Goal: Task Accomplishment & Management: Complete application form

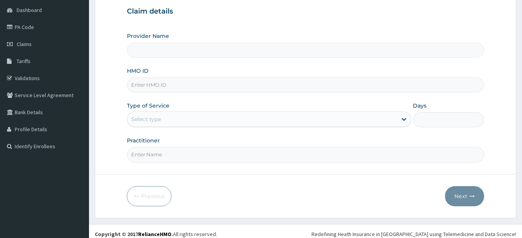
scroll to position [80, 0]
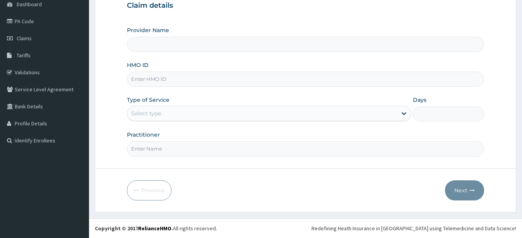
click at [173, 78] on input "HMO ID" at bounding box center [306, 79] width 358 height 15
type input "f"
type input "FCC/12419/A"
click at [407, 114] on icon at bounding box center [404, 114] width 8 height 8
click at [403, 113] on icon at bounding box center [404, 114] width 5 height 3
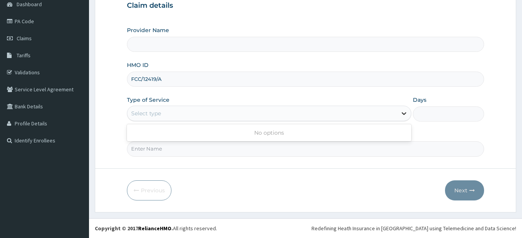
click at [403, 113] on icon at bounding box center [404, 114] width 5 height 3
click at [407, 111] on icon at bounding box center [404, 114] width 8 height 8
click at [403, 111] on icon at bounding box center [404, 114] width 8 height 8
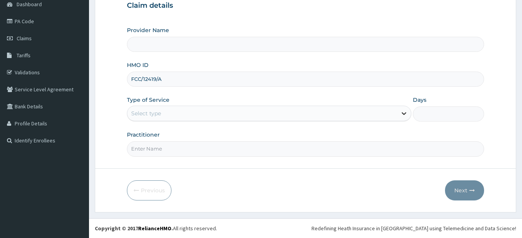
click at [403, 111] on icon at bounding box center [404, 114] width 8 height 8
type input "FAMILY CARE HOSPITAL"
click at [404, 115] on icon at bounding box center [404, 114] width 5 height 3
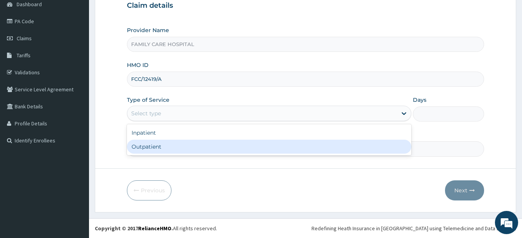
click at [359, 142] on div "Outpatient" at bounding box center [269, 147] width 285 height 14
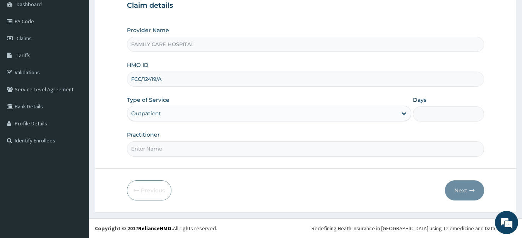
type input "1"
click at [170, 144] on input "Practitioner" at bounding box center [306, 148] width 358 height 15
type input "DR. ADE"
click at [473, 187] on button "Next" at bounding box center [464, 190] width 39 height 20
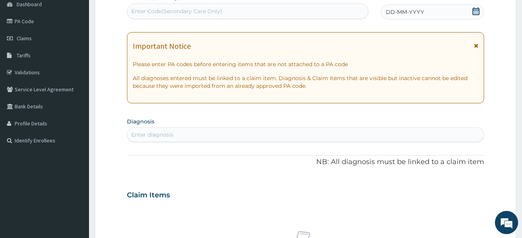
scroll to position [0, 0]
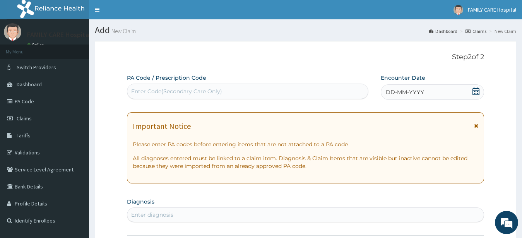
click at [476, 127] on icon at bounding box center [476, 125] width 4 height 5
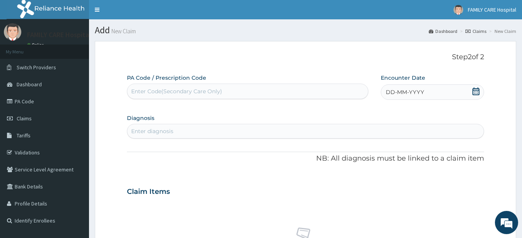
click at [473, 90] on icon at bounding box center [476, 92] width 7 height 8
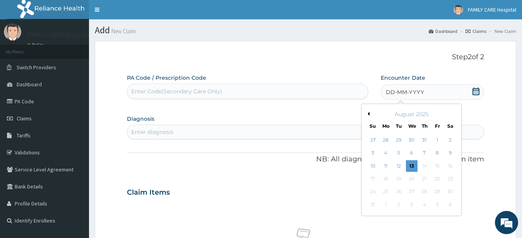
click at [369, 115] on button "Previous Month" at bounding box center [368, 114] width 4 height 4
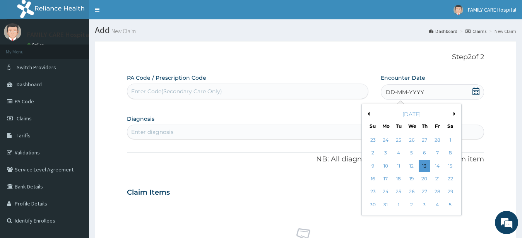
click at [369, 115] on button "Previous Month" at bounding box center [368, 114] width 4 height 4
click at [430, 169] on div "14" at bounding box center [425, 166] width 12 height 12
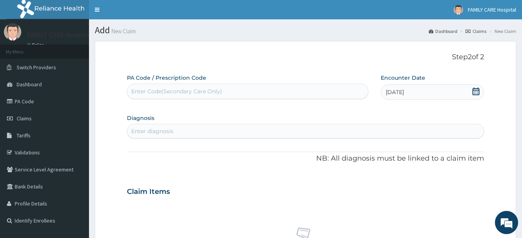
click at [166, 130] on div "Enter diagnosis" at bounding box center [152, 131] width 42 height 8
type input "MALARIA"
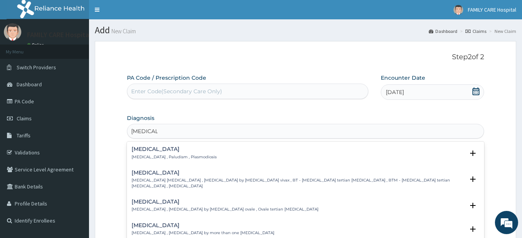
click at [161, 153] on div "Malaria Malaria , Paludism , Plasmodiosis" at bounding box center [174, 153] width 85 height 14
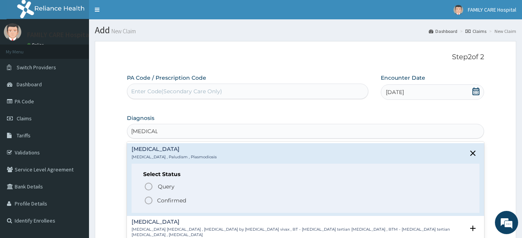
click at [157, 199] on p "Confirmed" at bounding box center [171, 201] width 29 height 8
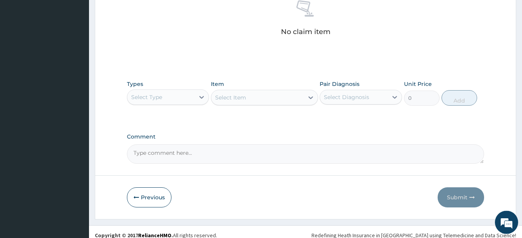
scroll to position [237, 0]
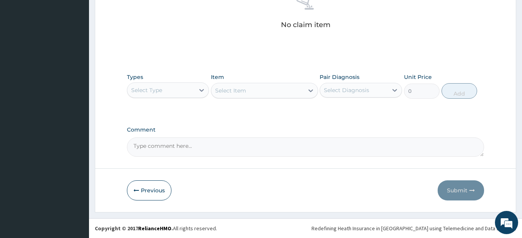
click at [199, 82] on div "Types Select Type" at bounding box center [168, 86] width 82 height 26
click at [203, 87] on icon at bounding box center [202, 90] width 8 height 8
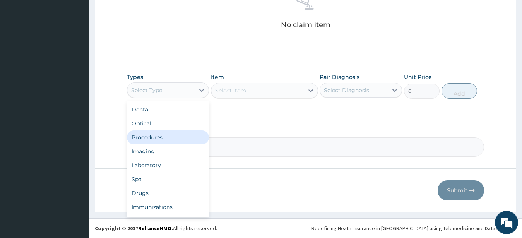
click at [160, 135] on div "Procedures" at bounding box center [168, 137] width 82 height 14
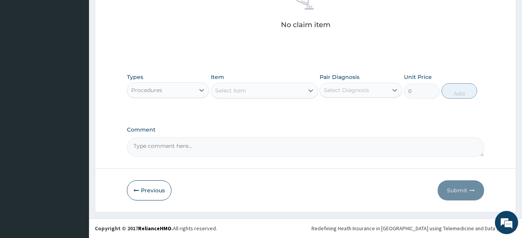
click at [308, 88] on icon at bounding box center [311, 91] width 8 height 8
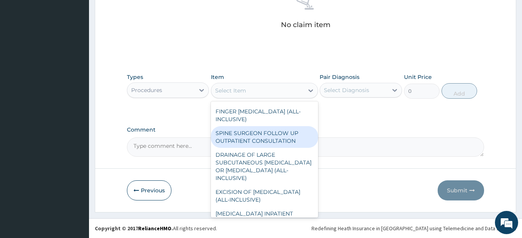
scroll to position [105, 0]
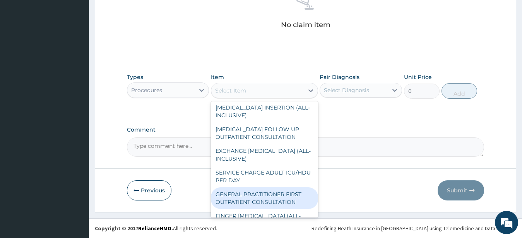
click at [266, 205] on div "GENERAL PRACTITIONER FIRST OUTPATIENT CONSULTATION" at bounding box center [264, 198] width 107 height 22
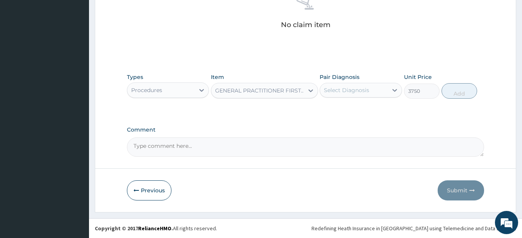
type input "3750"
click at [390, 90] on div at bounding box center [395, 90] width 14 height 14
click at [362, 117] on div "Malaria" at bounding box center [361, 110] width 82 height 16
checkbox input "true"
click at [395, 88] on icon at bounding box center [395, 90] width 8 height 8
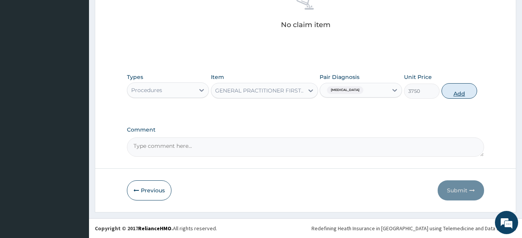
click at [464, 88] on button "Add" at bounding box center [460, 90] width 36 height 15
type input "0"
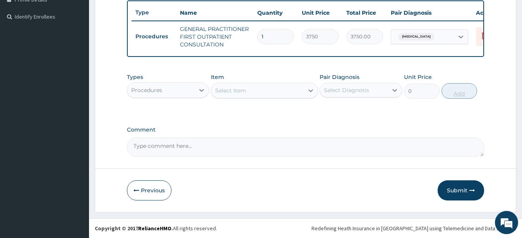
scroll to position [211, 0]
click at [192, 85] on div "Procedures" at bounding box center [161, 90] width 68 height 12
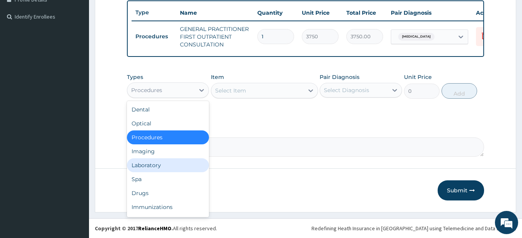
drag, startPoint x: 160, startPoint y: 161, endPoint x: 173, endPoint y: 158, distance: 14.1
click at [160, 161] on div "Laboratory" at bounding box center [168, 165] width 82 height 14
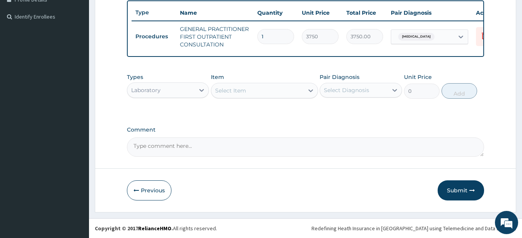
click at [310, 87] on icon at bounding box center [311, 91] width 8 height 8
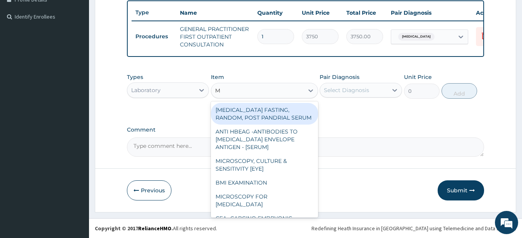
type input "MP"
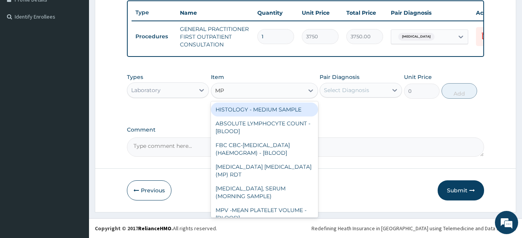
scroll to position [105, 0]
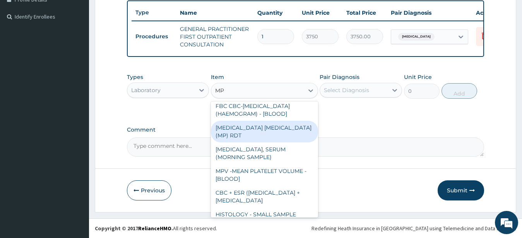
click at [285, 137] on div "MALARIA PARASITE (MP) RDT" at bounding box center [264, 132] width 107 height 22
type input "2000"
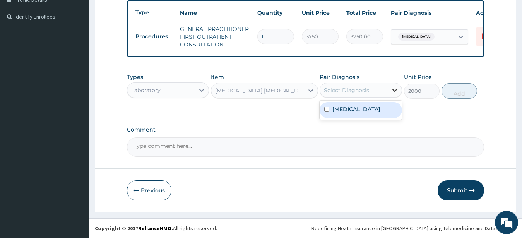
click at [398, 87] on icon at bounding box center [395, 90] width 8 height 8
click at [373, 108] on div "Malaria" at bounding box center [361, 110] width 82 height 16
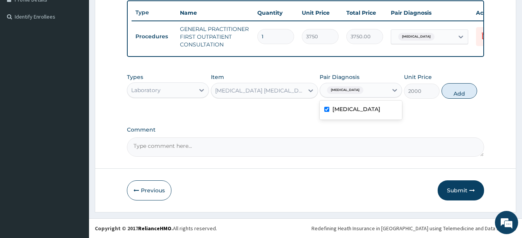
checkbox input "true"
click at [385, 85] on div "Malaria" at bounding box center [354, 90] width 68 height 13
click at [463, 89] on button "Add" at bounding box center [460, 90] width 36 height 15
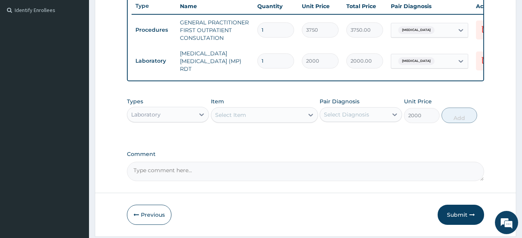
type input "0"
click at [313, 117] on icon at bounding box center [311, 115] width 5 height 3
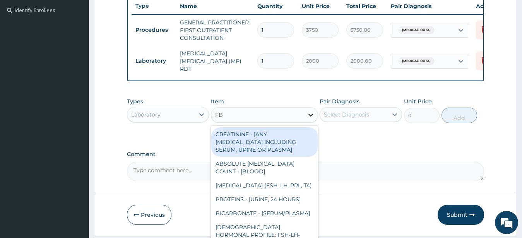
type input "FBC"
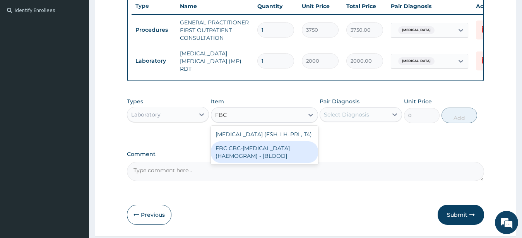
click at [280, 163] on div "FBC CBC-COMPLETE BLOOD COUNT (HAEMOGRAM) - [BLOOD]" at bounding box center [264, 152] width 107 height 22
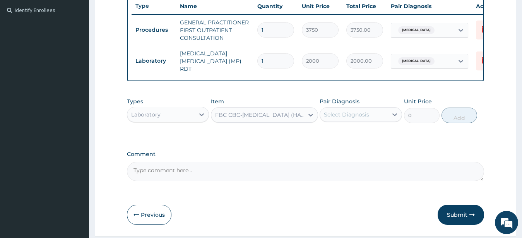
type input "5000"
click at [397, 116] on icon at bounding box center [395, 114] width 5 height 3
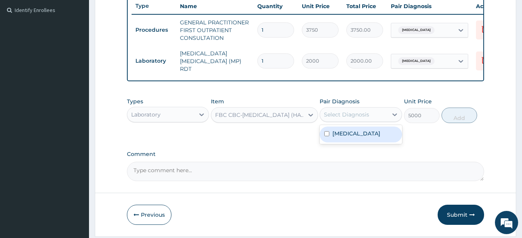
click at [369, 136] on div "Malaria" at bounding box center [361, 135] width 82 height 16
checkbox input "true"
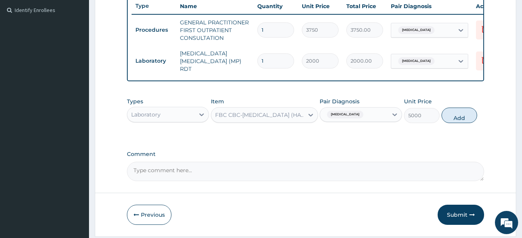
click at [385, 120] on div "Malaria" at bounding box center [354, 114] width 68 height 13
click at [466, 116] on button "Add" at bounding box center [460, 115] width 36 height 15
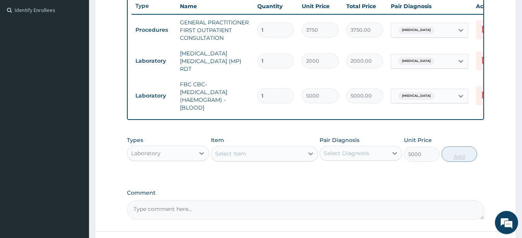
type input "0"
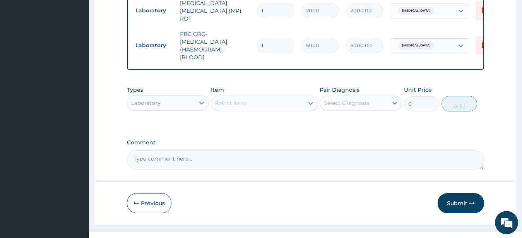
scroll to position [276, 0]
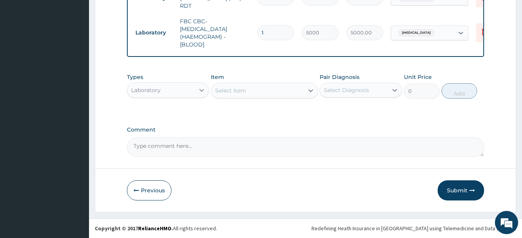
click at [198, 90] on div at bounding box center [202, 90] width 14 height 14
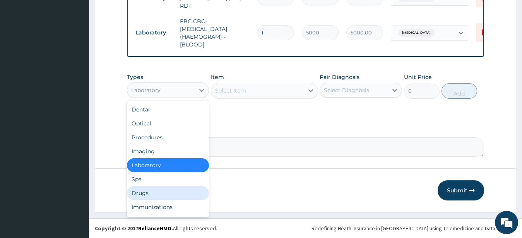
click at [159, 194] on div "Drugs" at bounding box center [168, 193] width 82 height 14
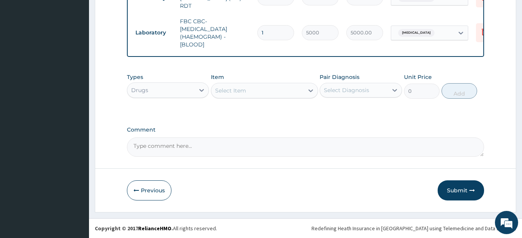
click at [309, 91] on icon at bounding box center [311, 90] width 5 height 3
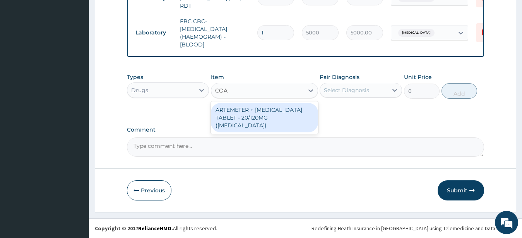
type input "COAR"
click at [281, 115] on div "ARTEMETER + LUMEFANTRINE TABLET - 20/120MG (COARTEM)" at bounding box center [264, 117] width 107 height 29
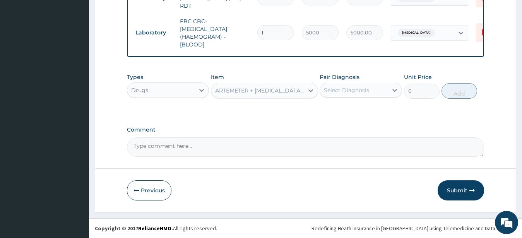
type input "210"
click at [399, 88] on div at bounding box center [395, 90] width 14 height 14
click at [355, 106] on div "Malaria" at bounding box center [361, 110] width 82 height 16
checkbox input "true"
click at [395, 89] on icon at bounding box center [395, 90] width 8 height 8
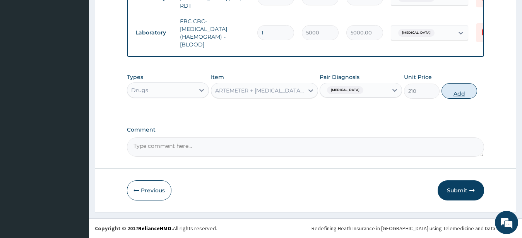
click at [470, 89] on button "Add" at bounding box center [460, 90] width 36 height 15
type input "0"
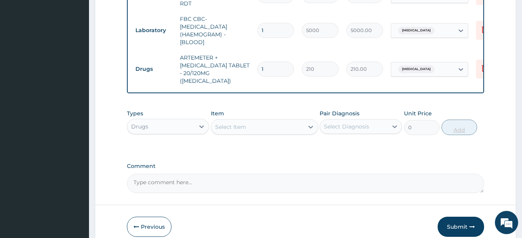
type input "0.00"
type input "6"
type input "1260.00"
type input "6"
click at [312, 123] on icon at bounding box center [311, 127] width 8 height 8
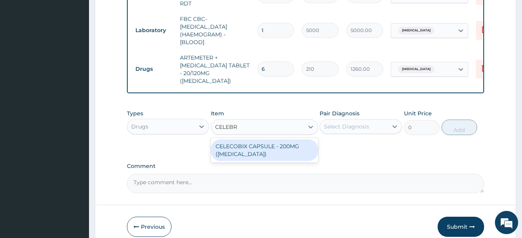
type input "CELEBRE"
click at [258, 149] on div "CELECOBIX CAPSULE - 200MG ([MEDICAL_DATA])" at bounding box center [264, 150] width 107 height 22
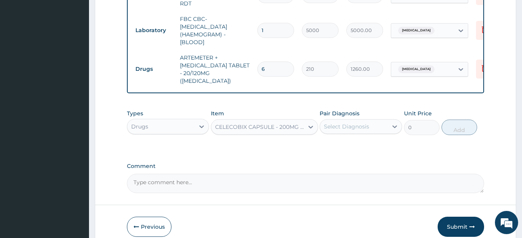
type input "224"
click at [394, 123] on icon at bounding box center [395, 127] width 8 height 8
click at [349, 143] on label "Malaria" at bounding box center [357, 146] width 48 height 8
checkbox input "true"
click at [389, 121] on div at bounding box center [395, 127] width 14 height 14
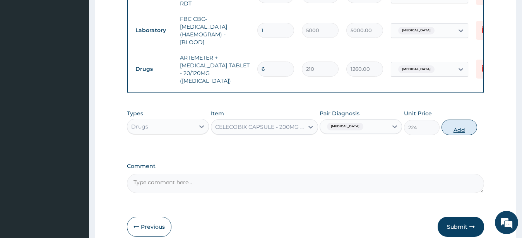
click at [455, 124] on button "Add" at bounding box center [460, 127] width 36 height 15
type input "0"
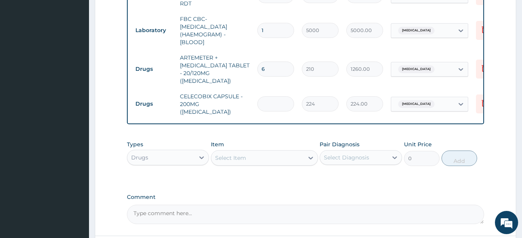
type input "0.00"
type input "6"
type input "1344.00"
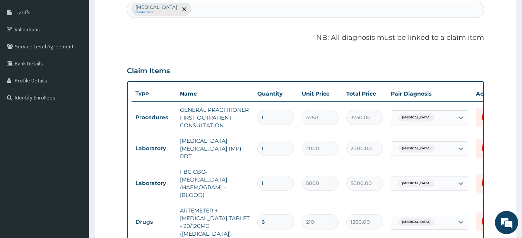
scroll to position [334, 0]
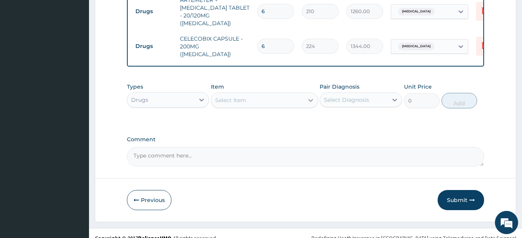
type input "6"
click at [311, 96] on icon at bounding box center [311, 100] width 8 height 8
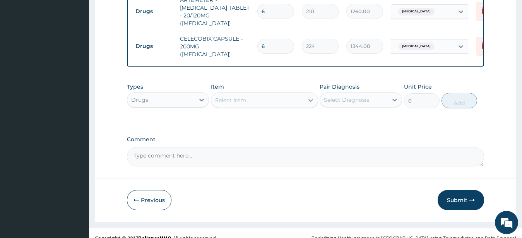
click at [310, 96] on icon at bounding box center [311, 100] width 8 height 8
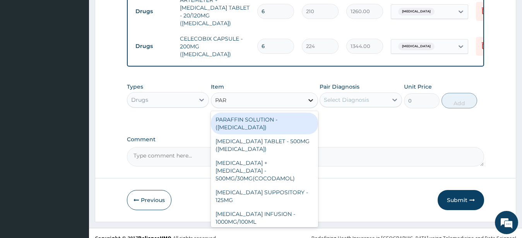
type input "PARA"
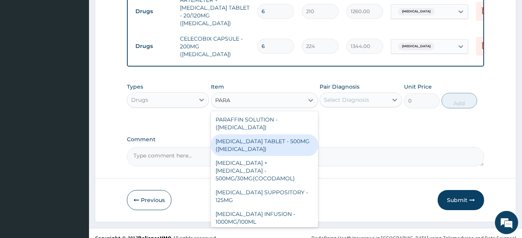
click at [299, 137] on div "[MEDICAL_DATA] TABLET - 500MG ([MEDICAL_DATA])" at bounding box center [264, 145] width 107 height 22
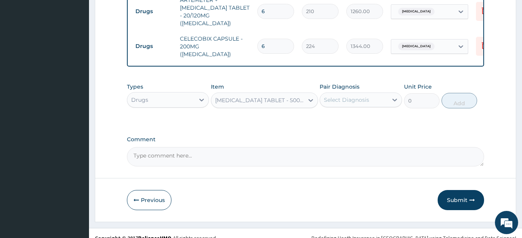
type input "42"
click at [389, 93] on div at bounding box center [395, 100] width 14 height 14
click at [345, 112] on div "Malaria" at bounding box center [361, 120] width 82 height 16
checkbox input "true"
click at [399, 93] on div at bounding box center [395, 100] width 14 height 14
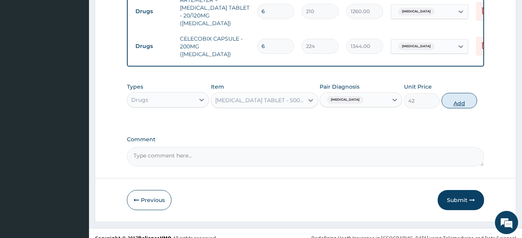
click at [471, 93] on button "Add" at bounding box center [460, 100] width 36 height 15
type input "0"
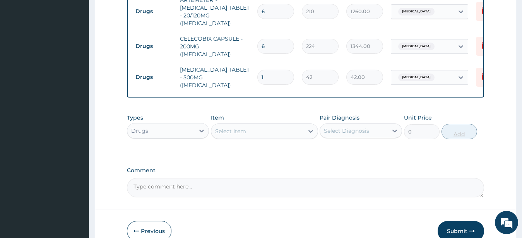
type input "18"
type input "756.00"
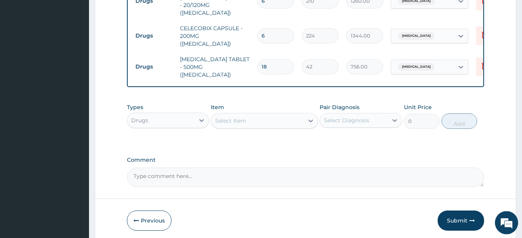
scroll to position [360, 0]
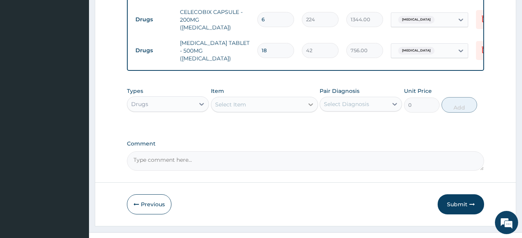
type input "18"
click at [308, 101] on icon at bounding box center [311, 105] width 8 height 8
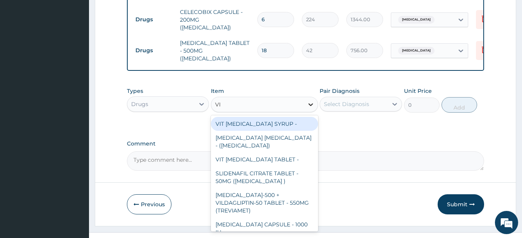
type input "VIT"
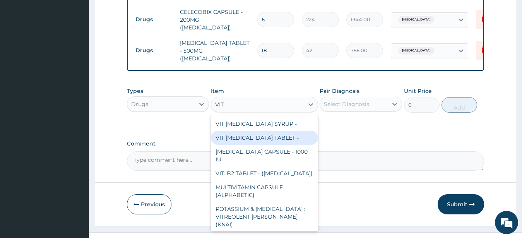
click at [276, 131] on div "VIT [MEDICAL_DATA] TABLET -" at bounding box center [264, 138] width 107 height 14
type input "16.799999999999997"
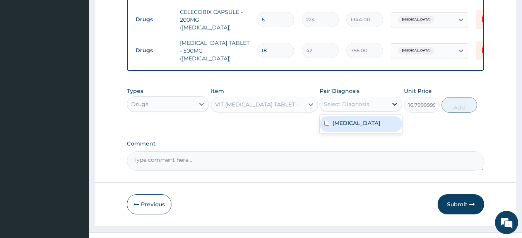
click at [396, 100] on icon at bounding box center [395, 104] width 8 height 8
click at [354, 116] on div "Malaria" at bounding box center [361, 124] width 82 height 16
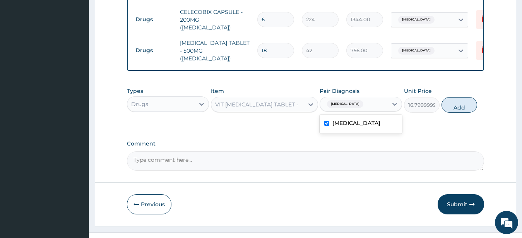
checkbox input "true"
click at [387, 98] on div "Malaria" at bounding box center [354, 104] width 68 height 13
click at [469, 97] on button "Add" at bounding box center [460, 104] width 36 height 15
type input "0"
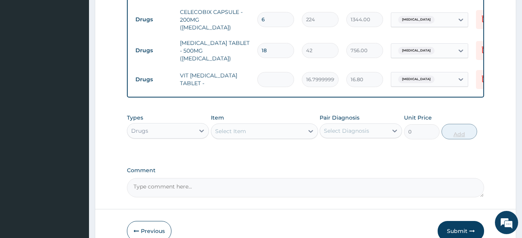
type input "0.00"
type input "7"
type input "117.60"
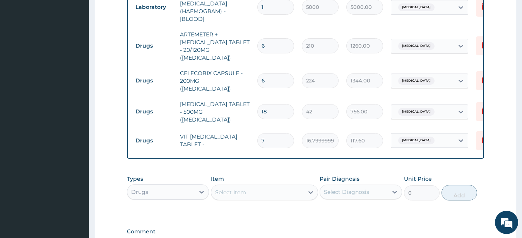
scroll to position [387, 0]
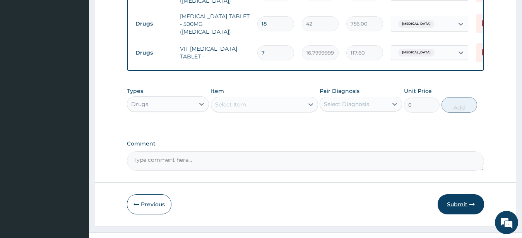
type input "7"
click at [471, 202] on icon "button" at bounding box center [472, 204] width 5 height 5
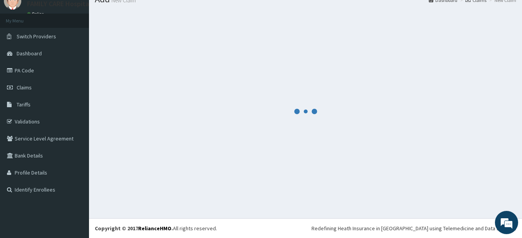
scroll to position [31, 0]
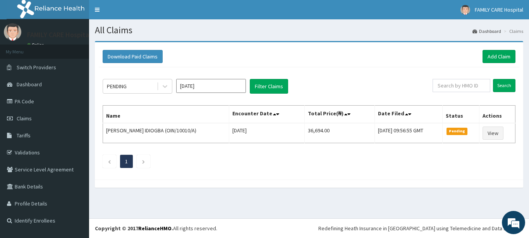
click at [235, 80] on input "Aug 2025" at bounding box center [211, 86] width 70 height 14
click at [233, 86] on input "Aug 2025" at bounding box center [211, 86] width 70 height 14
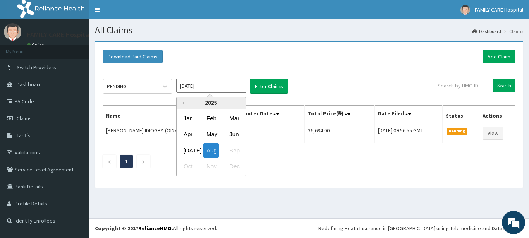
click at [183, 102] on button "Previous Year" at bounding box center [182, 103] width 4 height 4
click at [186, 103] on div "2024" at bounding box center [211, 103] width 69 height 12
click at [215, 163] on div "Nov" at bounding box center [210, 167] width 15 height 14
type input "[DATE]"
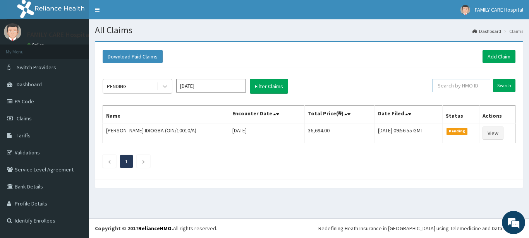
click at [454, 85] on input "text" at bounding box center [461, 85] width 58 height 13
type input "FCC/12419/A"
click at [513, 85] on input "Search" at bounding box center [504, 85] width 22 height 13
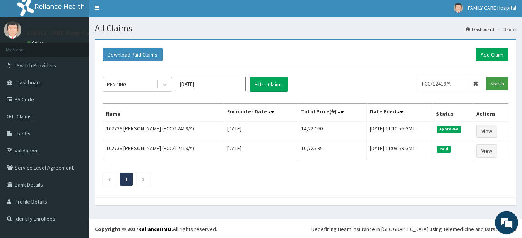
scroll to position [3, 0]
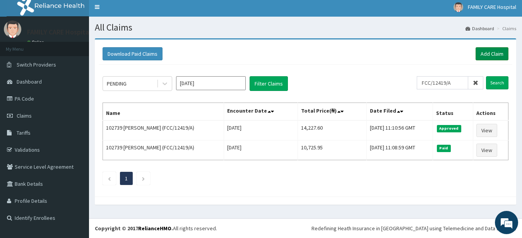
click at [490, 50] on link "Add Claim" at bounding box center [492, 53] width 33 height 13
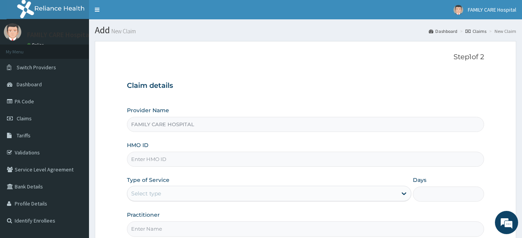
scroll to position [80, 0]
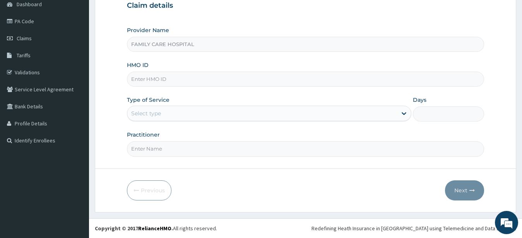
click at [214, 78] on input "HMO ID" at bounding box center [306, 79] width 358 height 15
type input "SDC/10069/B"
drag, startPoint x: 403, startPoint y: 115, endPoint x: 405, endPoint y: 108, distance: 7.1
click at [403, 115] on icon at bounding box center [404, 114] width 8 height 8
click at [404, 110] on icon at bounding box center [404, 114] width 8 height 8
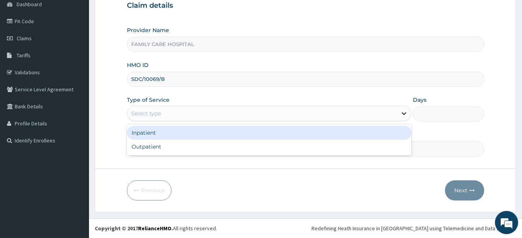
click at [398, 112] on div at bounding box center [404, 113] width 14 height 14
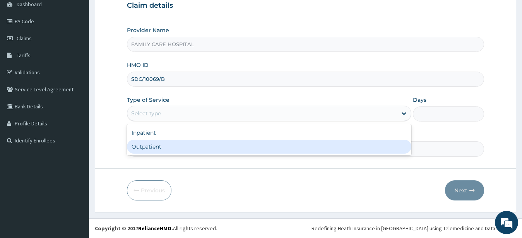
click at [321, 151] on div "Outpatient" at bounding box center [269, 147] width 285 height 14
type input "1"
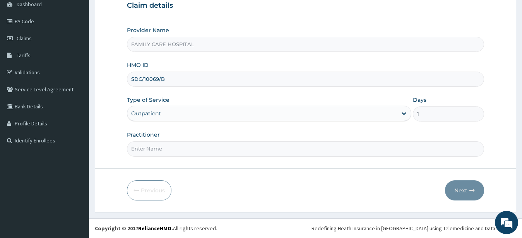
click at [285, 154] on input "Practitioner" at bounding box center [306, 148] width 358 height 15
type input "[PERSON_NAME]"
click at [465, 189] on button "Next" at bounding box center [464, 190] width 39 height 20
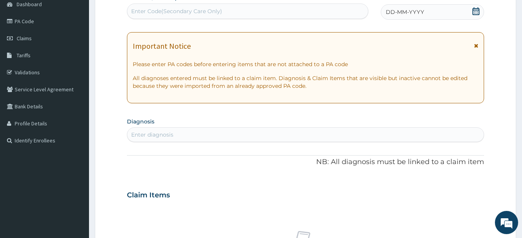
scroll to position [0, 0]
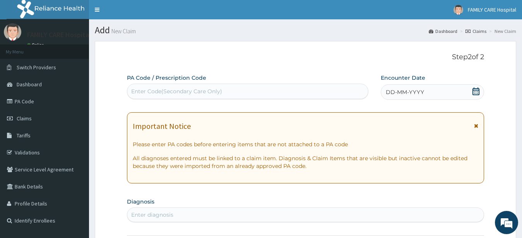
click at [477, 127] on icon at bounding box center [476, 125] width 4 height 5
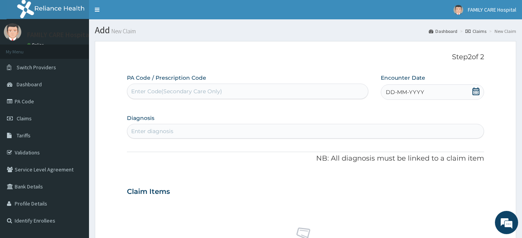
click at [475, 90] on icon at bounding box center [476, 92] width 7 height 8
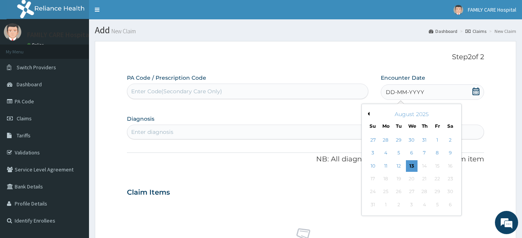
click at [369, 113] on button "Previous Month" at bounding box center [368, 114] width 4 height 4
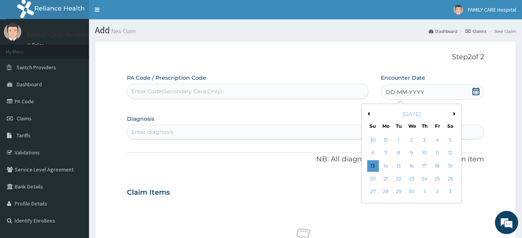
click at [369, 113] on button "Previous Month" at bounding box center [368, 114] width 4 height 4
click at [388, 180] on div "18" at bounding box center [386, 179] width 12 height 12
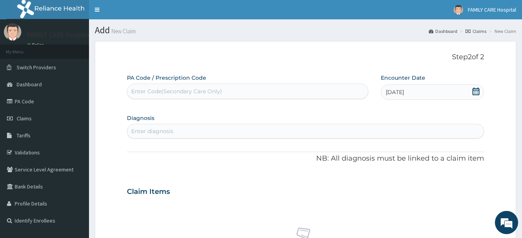
click at [153, 127] on div "Enter diagnosis" at bounding box center [305, 131] width 357 height 12
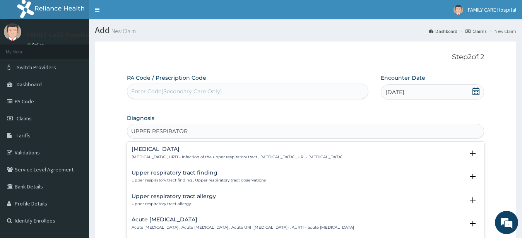
type input "UPPER RESPIRATORY"
click at [177, 151] on h4 "[MEDICAL_DATA]" at bounding box center [237, 149] width 211 height 6
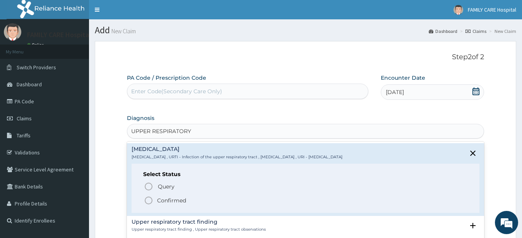
click at [150, 201] on icon "status option filled" at bounding box center [148, 200] width 9 height 9
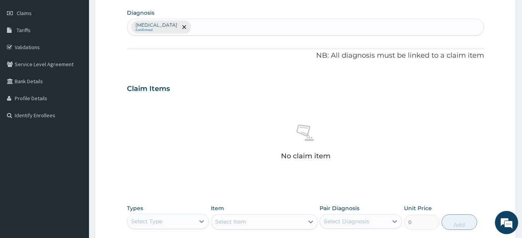
scroll to position [211, 0]
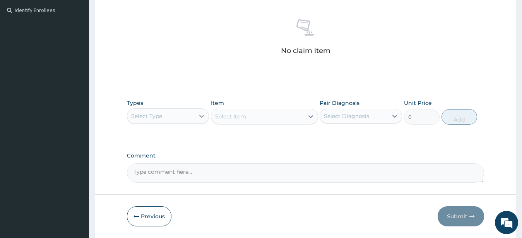
click at [202, 115] on icon at bounding box center [202, 116] width 8 height 8
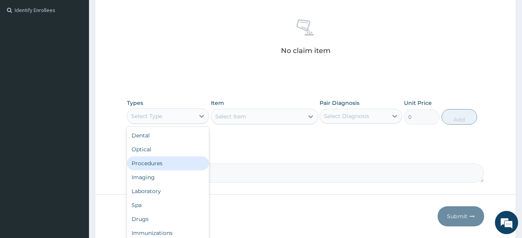
click at [180, 163] on div "Procedures" at bounding box center [168, 163] width 82 height 14
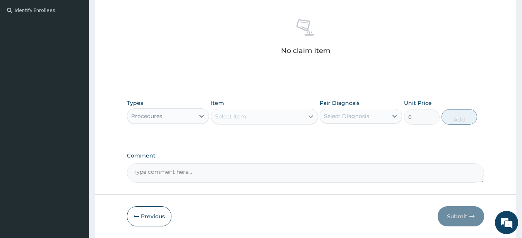
click at [312, 118] on icon at bounding box center [311, 117] width 8 height 8
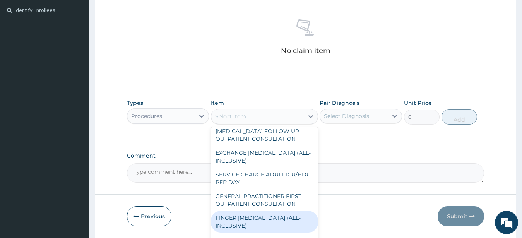
scroll to position [105, 0]
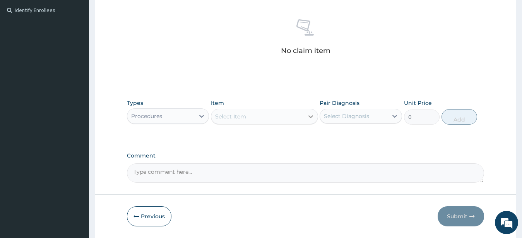
click at [311, 117] on icon at bounding box center [311, 117] width 8 height 8
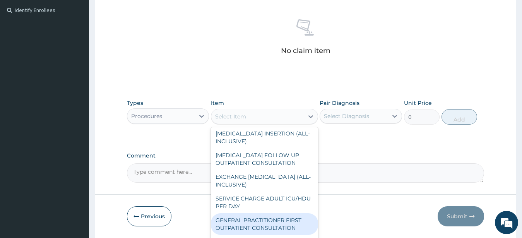
click at [274, 222] on div "GENERAL PRACTITIONER FIRST OUTPATIENT CONSULTATION" at bounding box center [264, 224] width 107 height 22
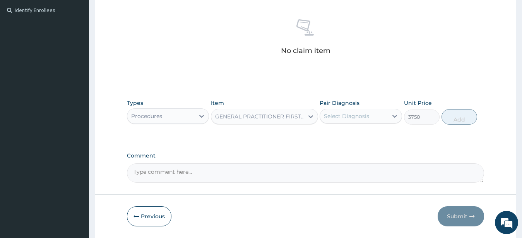
type input "3750"
click at [391, 114] on icon at bounding box center [395, 116] width 8 height 8
click at [330, 138] on input "checkbox" at bounding box center [326, 135] width 5 height 5
checkbox input "true"
click at [388, 117] on div at bounding box center [395, 116] width 14 height 14
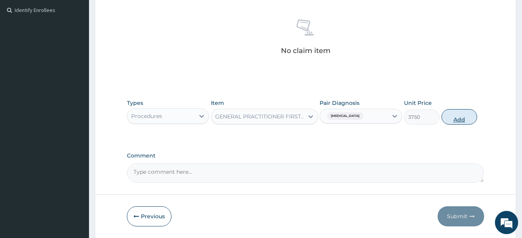
click at [456, 118] on button "Add" at bounding box center [460, 116] width 36 height 15
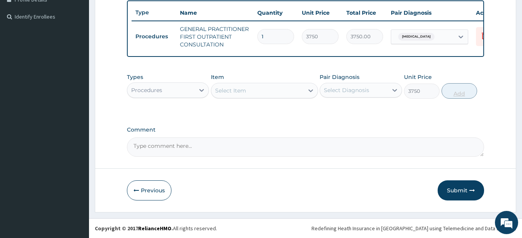
type input "0"
click at [203, 86] on icon at bounding box center [202, 90] width 8 height 8
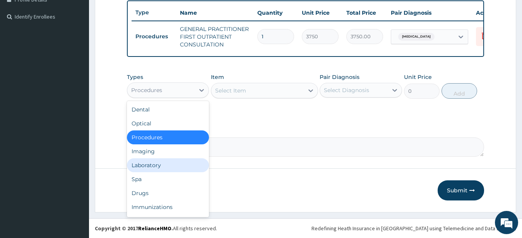
click at [171, 163] on div "Laboratory" at bounding box center [168, 165] width 82 height 14
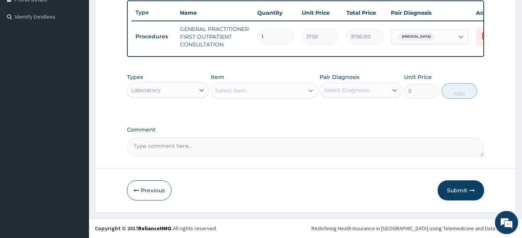
click at [307, 92] on icon at bounding box center [311, 91] width 8 height 8
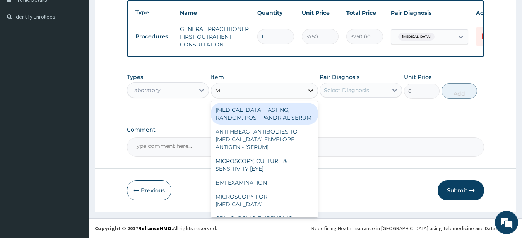
type input "MP"
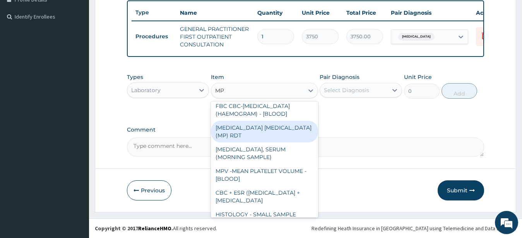
click at [277, 139] on div "MALARIA PARASITE (MP) RDT" at bounding box center [264, 132] width 107 height 22
type input "2000"
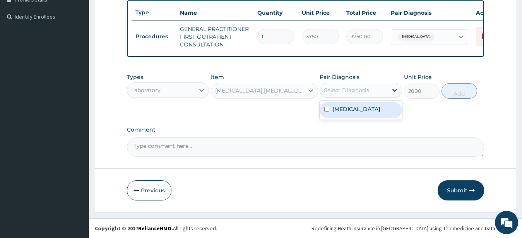
click at [393, 86] on div at bounding box center [395, 90] width 14 height 14
click at [330, 112] on input "checkbox" at bounding box center [326, 109] width 5 height 5
checkbox input "true"
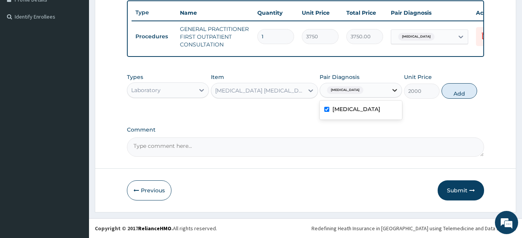
click at [393, 89] on icon at bounding box center [395, 90] width 5 height 3
click at [460, 92] on button "Add" at bounding box center [460, 90] width 36 height 15
type input "0"
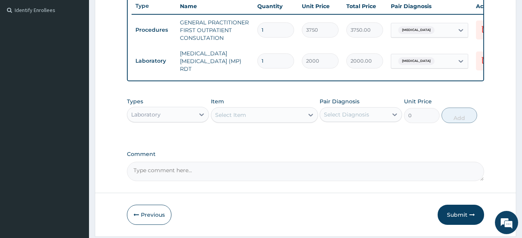
click at [301, 115] on div "Select Item" at bounding box center [257, 115] width 93 height 12
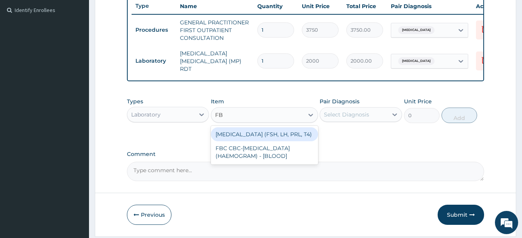
type input "FBC"
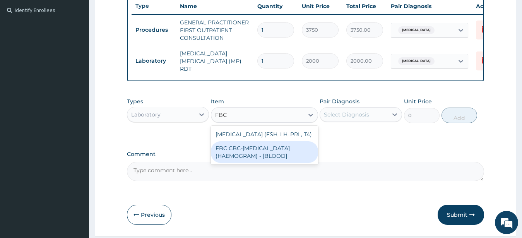
click at [292, 151] on div "FBC CBC-COMPLETE BLOOD COUNT (HAEMOGRAM) - [BLOOD]" at bounding box center [264, 152] width 107 height 22
type input "5000"
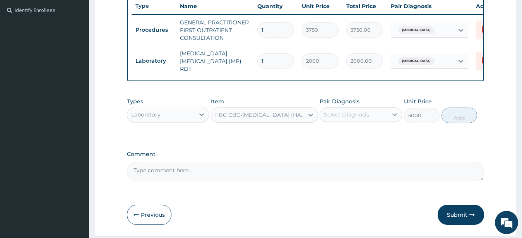
click at [390, 117] on div at bounding box center [395, 115] width 14 height 14
click at [344, 137] on label "[MEDICAL_DATA]" at bounding box center [357, 134] width 48 height 8
checkbox input "true"
click at [392, 115] on icon at bounding box center [395, 115] width 8 height 8
click at [455, 118] on button "Add" at bounding box center [460, 115] width 36 height 15
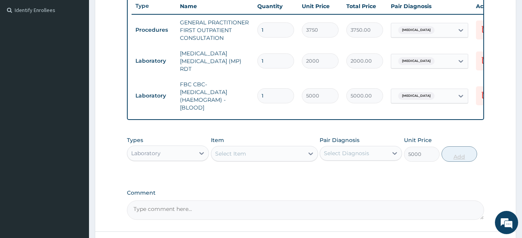
type input "0"
click at [200, 153] on icon at bounding box center [202, 153] width 8 height 8
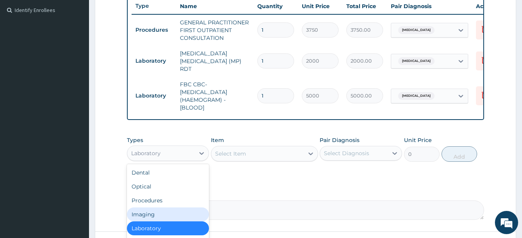
scroll to position [26, 0]
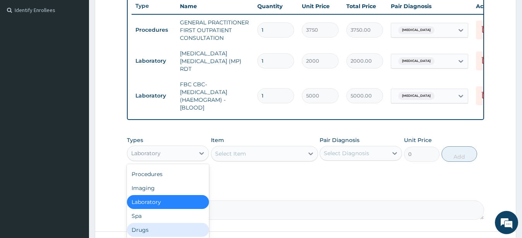
click at [160, 228] on div "Drugs" at bounding box center [168, 230] width 82 height 14
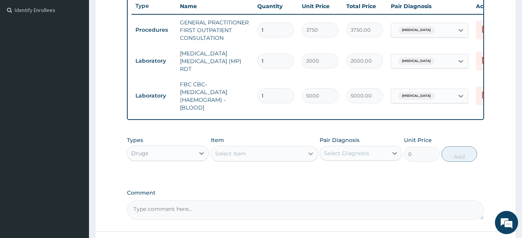
click at [311, 155] on icon at bounding box center [311, 154] width 8 height 8
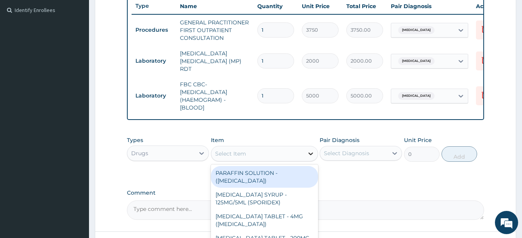
type input "P"
click at [311, 155] on icon at bounding box center [311, 154] width 8 height 8
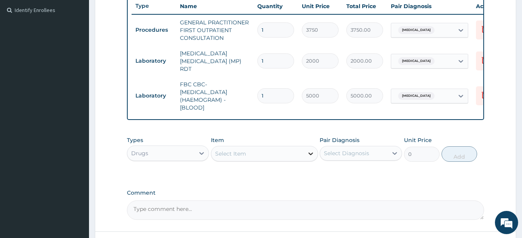
type input "A"
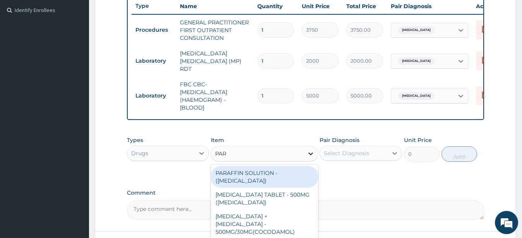
type input "PARA"
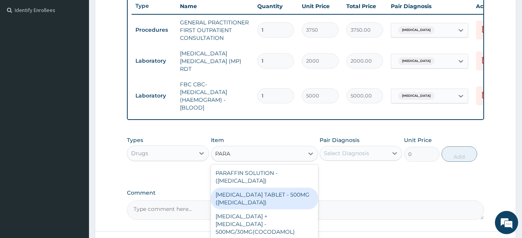
click at [271, 196] on div "[MEDICAL_DATA] TABLET - 500MG ([MEDICAL_DATA])" at bounding box center [264, 199] width 107 height 22
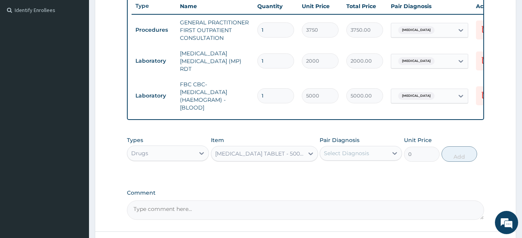
type input "42"
click at [396, 157] on icon at bounding box center [395, 153] width 8 height 8
click at [330, 181] on div "[MEDICAL_DATA]" at bounding box center [361, 173] width 82 height 16
checkbox input "true"
click at [395, 151] on div at bounding box center [395, 153] width 14 height 14
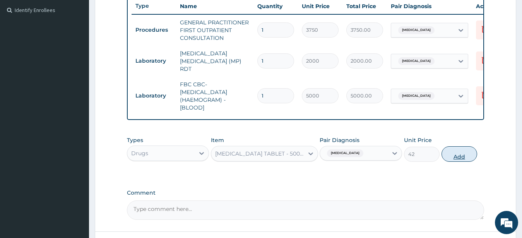
click at [459, 159] on button "Add" at bounding box center [460, 153] width 36 height 15
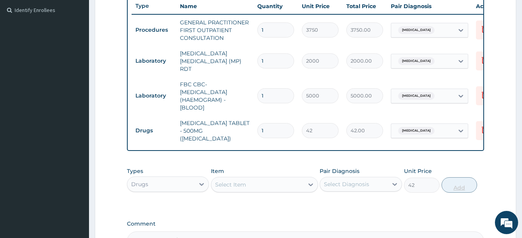
type input "0"
type input "18"
type input "756.00"
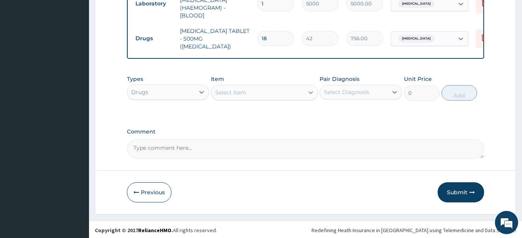
type input "18"
click at [310, 89] on icon at bounding box center [311, 93] width 8 height 8
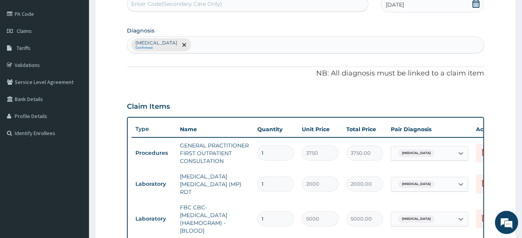
scroll to position [0, 0]
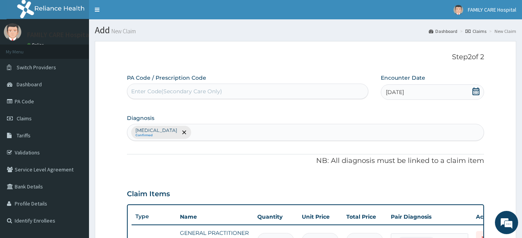
type input "ALBEN"
click at [223, 131] on div "Upper respiratory infection Confirmed" at bounding box center [305, 132] width 357 height 16
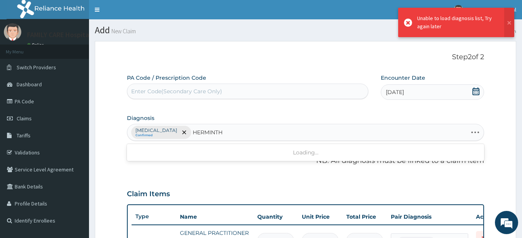
type input "HERMINTHI"
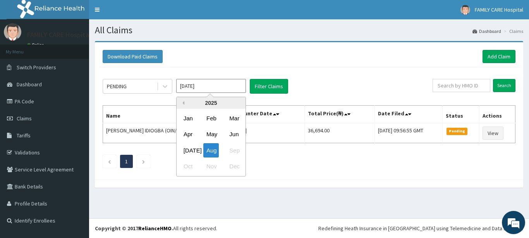
click at [184, 104] on button "Previous Year" at bounding box center [182, 103] width 4 height 4
click at [212, 168] on div "Nov" at bounding box center [210, 167] width 15 height 14
type input "[DATE]"
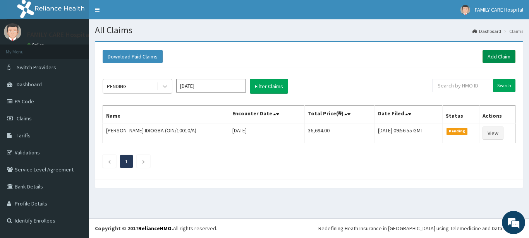
click at [496, 58] on link "Add Claim" at bounding box center [498, 56] width 33 height 13
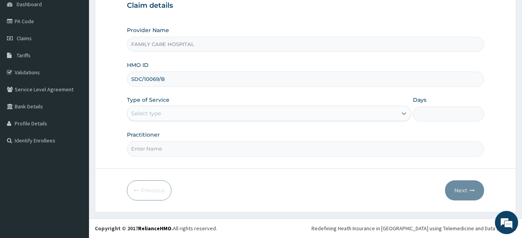
type input "SDC/10069/B"
click at [403, 110] on icon at bounding box center [404, 114] width 8 height 8
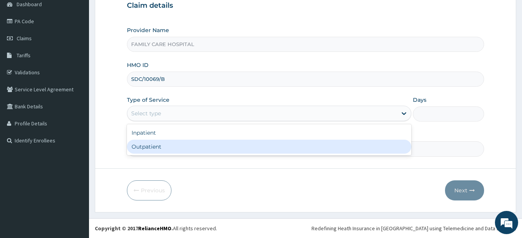
click at [184, 148] on div "Outpatient" at bounding box center [269, 147] width 285 height 14
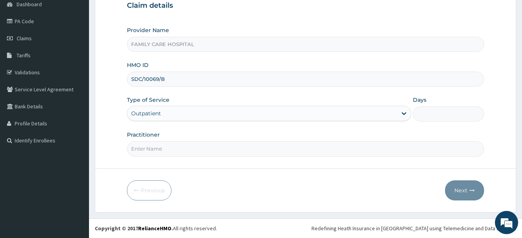
type input "1"
click at [154, 151] on input "Practitioner" at bounding box center [306, 148] width 358 height 15
type input "[PERSON_NAME]"
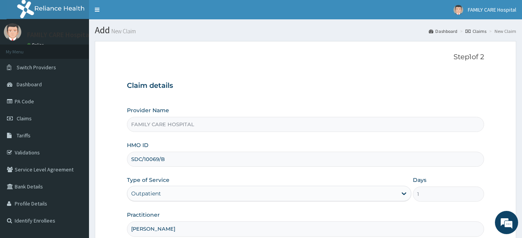
scroll to position [80, 0]
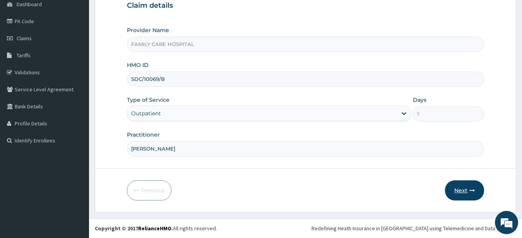
click at [471, 189] on icon "button" at bounding box center [472, 190] width 5 height 5
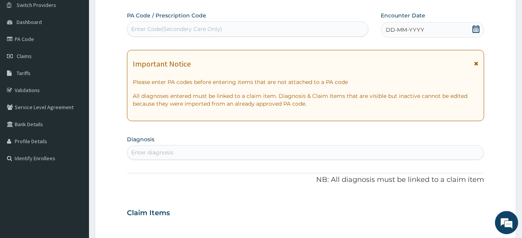
scroll to position [0, 0]
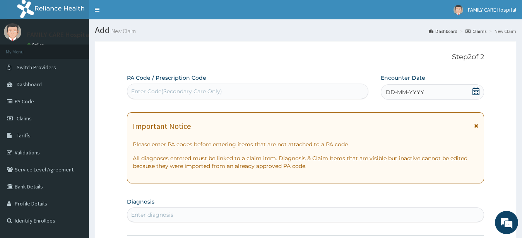
click at [477, 127] on icon at bounding box center [476, 125] width 4 height 5
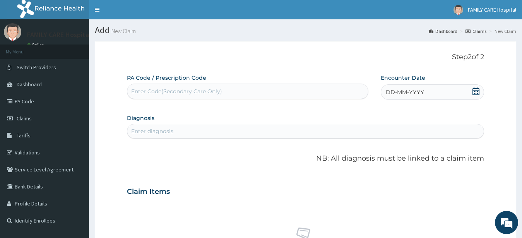
click at [478, 86] on div "DD-MM-YYYY" at bounding box center [433, 91] width 104 height 15
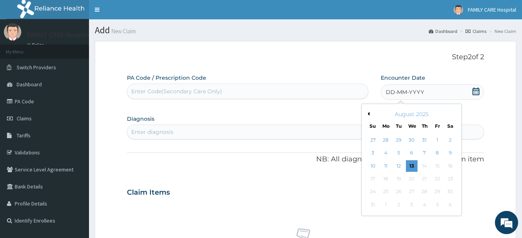
click at [369, 113] on button "Previous Month" at bounding box center [368, 114] width 4 height 4
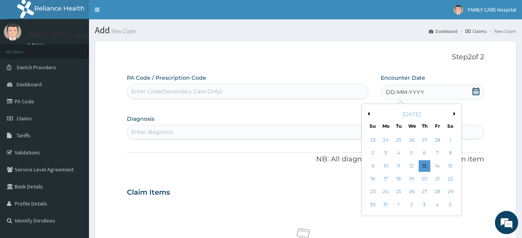
click at [369, 113] on button "Previous Month" at bounding box center [368, 114] width 4 height 4
click at [389, 181] on div "18" at bounding box center [386, 179] width 12 height 12
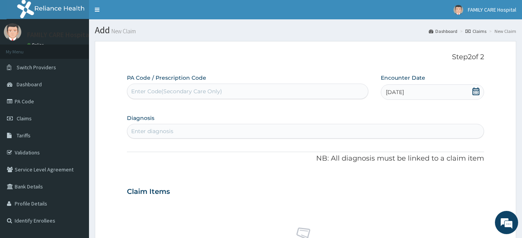
click at [149, 128] on div "Enter diagnosis" at bounding box center [152, 131] width 42 height 8
type input "UPPER RESPIRAT"
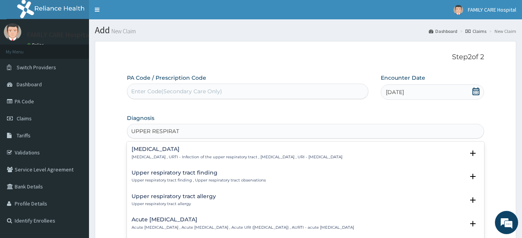
click at [167, 160] on div "Upper respiratory infection Upper respiratory infection , URTI - Infection of t…" at bounding box center [306, 154] width 348 height 17
click at [192, 156] on p "[MEDICAL_DATA] , URTI - Infection of the upper respiratory tract , [MEDICAL_DAT…" at bounding box center [237, 156] width 211 height 5
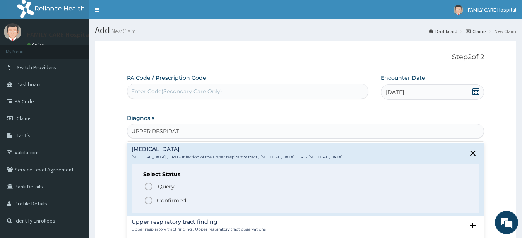
click at [148, 203] on icon "status option filled" at bounding box center [148, 200] width 9 height 9
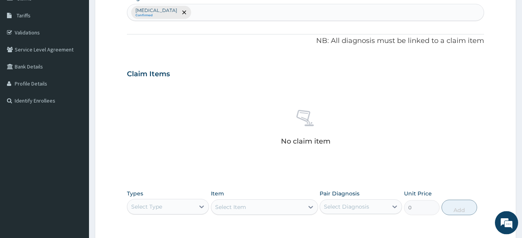
scroll to position [211, 0]
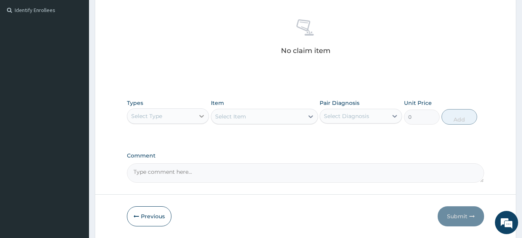
click at [203, 117] on icon at bounding box center [202, 116] width 8 height 8
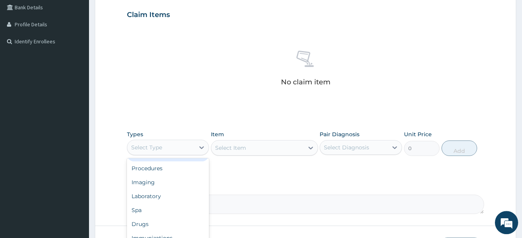
scroll to position [0, 0]
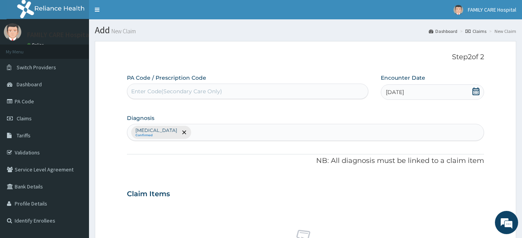
click at [212, 127] on div "Upper respiratory infection Confirmed" at bounding box center [305, 132] width 357 height 16
type input "H"
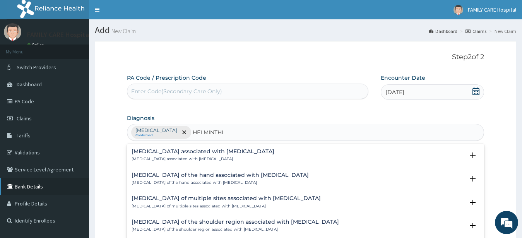
type input "HELMINTHIA"
click at [197, 153] on h4 "Arthropathy associated with helminthiasis" at bounding box center [203, 152] width 143 height 6
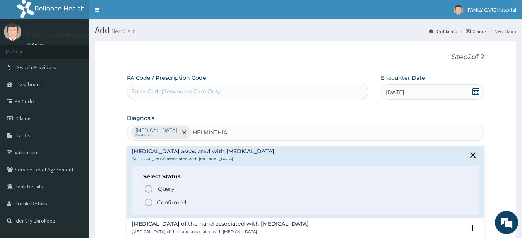
click at [154, 201] on span "Confirmed" at bounding box center [306, 202] width 324 height 9
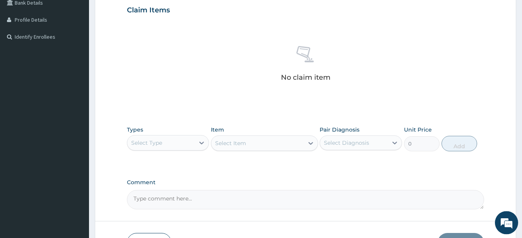
scroll to position [211, 0]
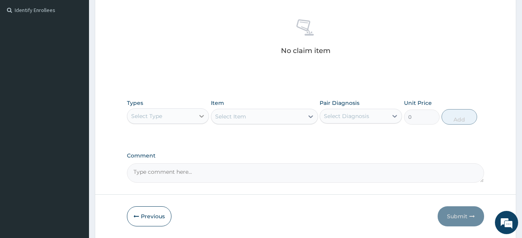
click at [198, 114] on div at bounding box center [202, 116] width 14 height 14
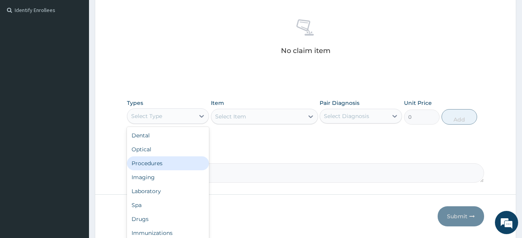
click at [167, 160] on div "Procedures" at bounding box center [168, 163] width 82 height 14
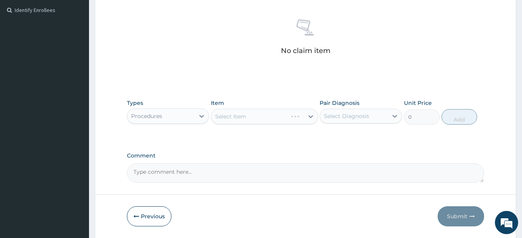
click at [314, 117] on div "Select Item" at bounding box center [264, 116] width 107 height 15
click at [310, 117] on icon at bounding box center [311, 116] width 5 height 3
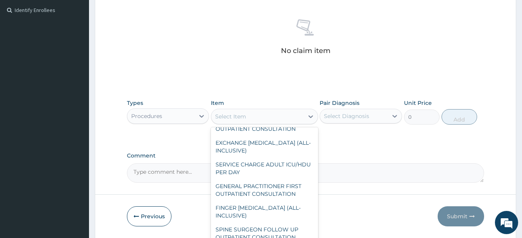
scroll to position [105, 0]
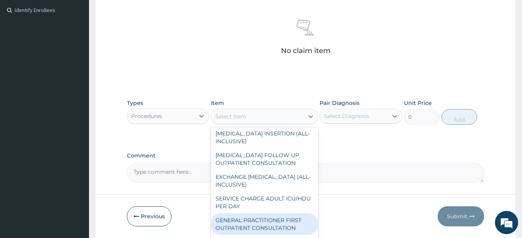
click at [245, 234] on div "GENERAL PRACTITIONER FIRST OUTPATIENT CONSULTATION" at bounding box center [264, 224] width 107 height 22
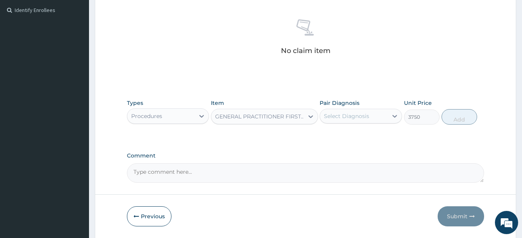
type input "3750"
click at [389, 115] on div at bounding box center [395, 116] width 14 height 14
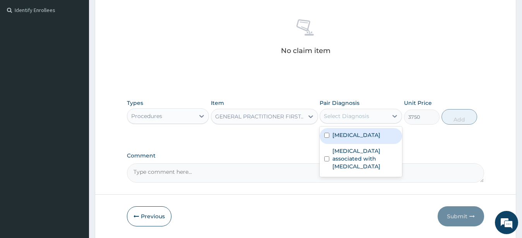
click at [329, 137] on input "checkbox" at bounding box center [326, 135] width 5 height 5
checkbox input "true"
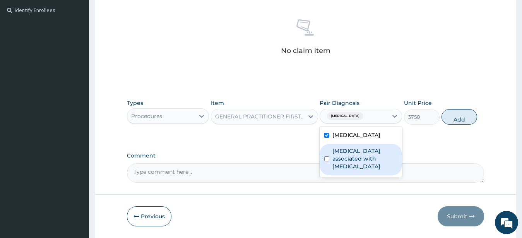
click at [329, 161] on input "checkbox" at bounding box center [326, 158] width 5 height 5
checkbox input "true"
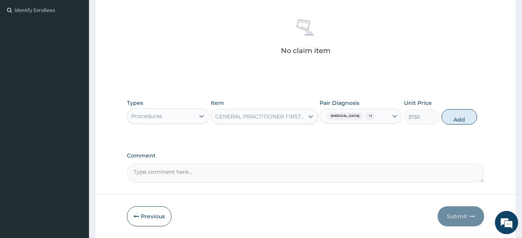
click at [387, 118] on div "Upper respiratory infection + 1" at bounding box center [354, 116] width 68 height 13
click at [467, 121] on button "Add" at bounding box center [460, 116] width 36 height 15
type input "0"
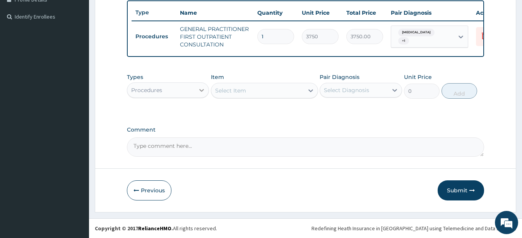
click at [204, 88] on icon at bounding box center [202, 90] width 8 height 8
click at [203, 89] on icon at bounding box center [202, 90] width 8 height 8
click at [201, 89] on icon at bounding box center [202, 90] width 8 height 8
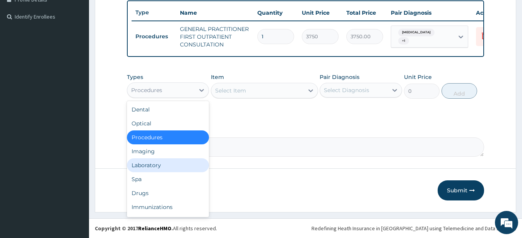
click at [154, 161] on div "Laboratory" at bounding box center [168, 165] width 82 height 14
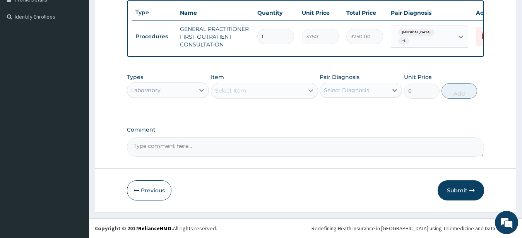
click at [312, 92] on icon at bounding box center [311, 91] width 8 height 8
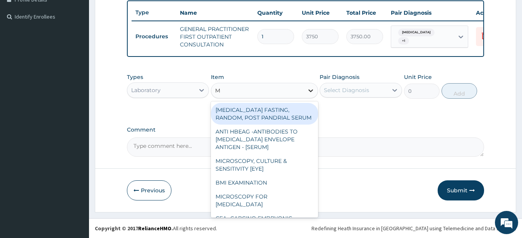
type input "MP"
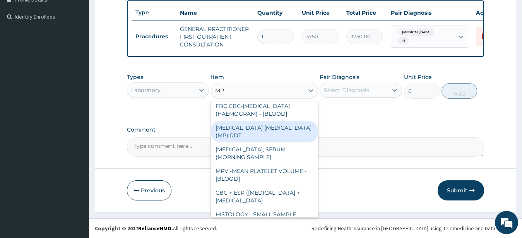
click at [288, 135] on div "MALARIA PARASITE (MP) RDT" at bounding box center [264, 132] width 107 height 22
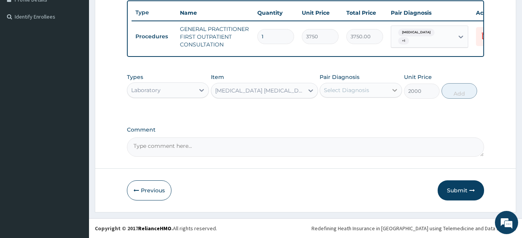
click at [395, 87] on icon at bounding box center [395, 90] width 8 height 8
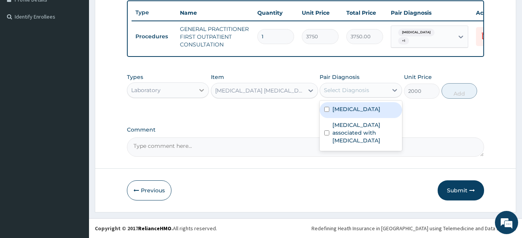
click at [204, 91] on icon at bounding box center [202, 90] width 8 height 8
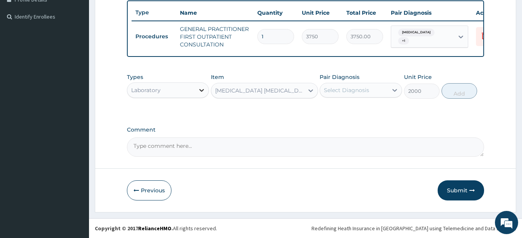
click at [200, 88] on icon at bounding box center [202, 90] width 8 height 8
click at [201, 88] on icon at bounding box center [202, 90] width 8 height 8
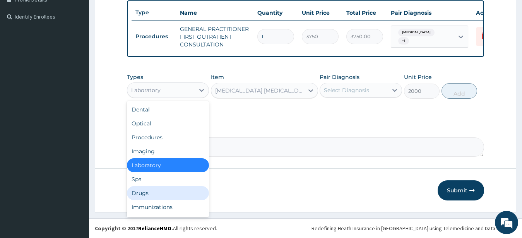
click at [163, 196] on div "Drugs" at bounding box center [168, 193] width 82 height 14
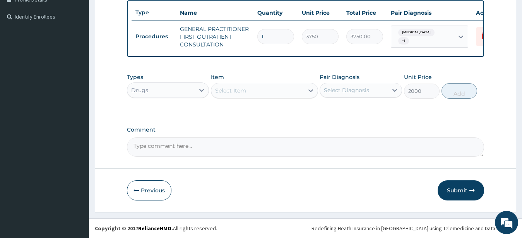
type input "0"
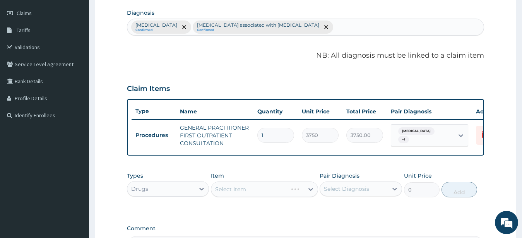
click at [307, 91] on div "PA Code / Prescription Code Enter Code(Secondary Care Only) Encounter Date 18-1…" at bounding box center [306, 112] width 358 height 287
click at [312, 182] on div "Select Item" at bounding box center [264, 189] width 107 height 15
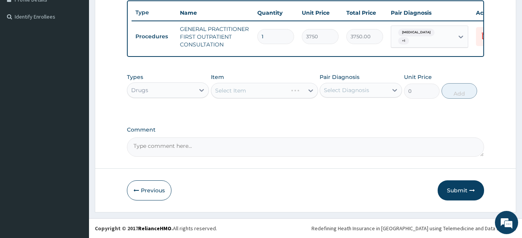
click at [312, 89] on div "PA Code / Prescription Code Enter Code(Secondary Care Only) Encounter Date 18-1…" at bounding box center [306, 13] width 358 height 287
click at [309, 92] on div "Select Item" at bounding box center [264, 90] width 107 height 15
click at [309, 87] on div "Select Item" at bounding box center [264, 90] width 107 height 15
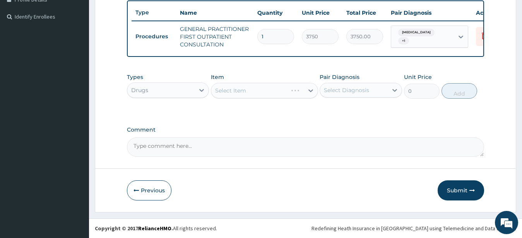
click at [311, 88] on div "Select Item" at bounding box center [264, 90] width 107 height 15
click at [309, 92] on div "Select Item" at bounding box center [264, 90] width 107 height 15
click at [308, 91] on div "Select Item" at bounding box center [264, 90] width 107 height 15
click at [312, 89] on div "Select Item" at bounding box center [264, 90] width 107 height 15
click at [306, 89] on div "Select Item" at bounding box center [264, 90] width 107 height 15
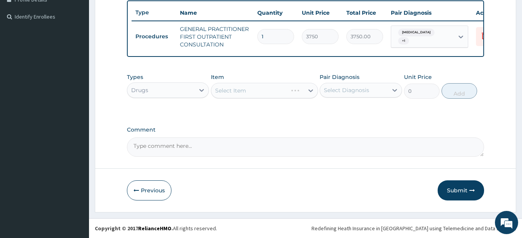
click at [307, 89] on div "Select Item" at bounding box center [264, 90] width 107 height 15
click at [311, 88] on div "Select Item" at bounding box center [264, 90] width 107 height 15
click at [311, 89] on div "Select Item" at bounding box center [264, 90] width 107 height 15
click at [313, 89] on icon at bounding box center [311, 91] width 8 height 8
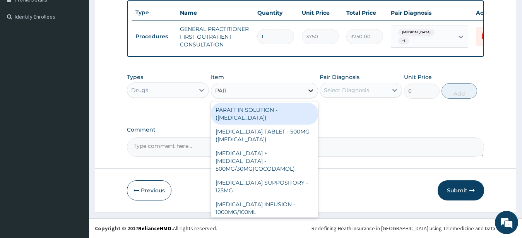
type input "PARA"
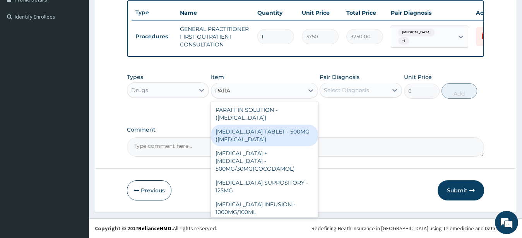
click at [268, 136] on div "[MEDICAL_DATA] TABLET - 500MG ([MEDICAL_DATA])" at bounding box center [264, 136] width 107 height 22
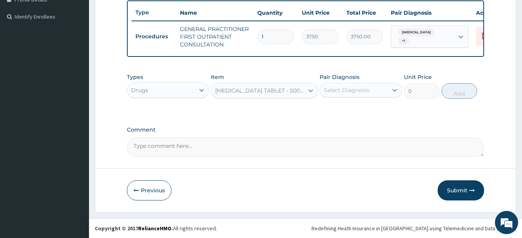
type input "42"
click at [392, 89] on icon at bounding box center [395, 90] width 8 height 8
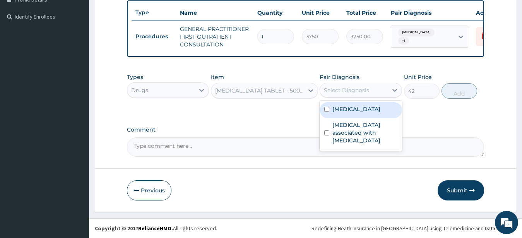
click at [324, 112] on div "[MEDICAL_DATA]" at bounding box center [361, 110] width 82 height 16
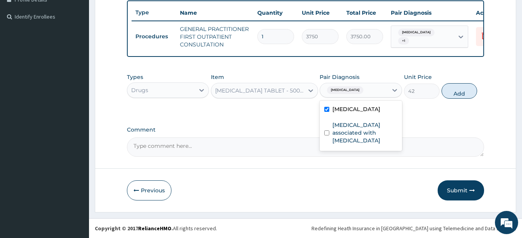
checkbox input "true"
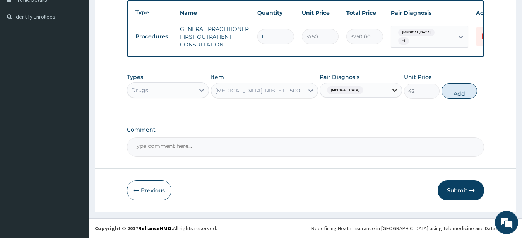
click at [390, 89] on div at bounding box center [395, 90] width 14 height 14
click at [449, 95] on button "Add" at bounding box center [460, 90] width 36 height 15
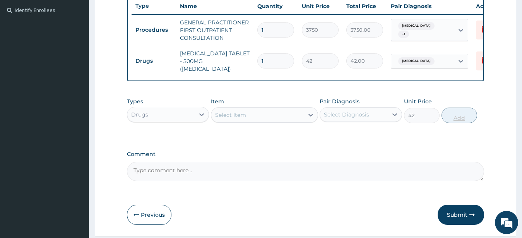
type input "0"
type input "18"
type input "756.00"
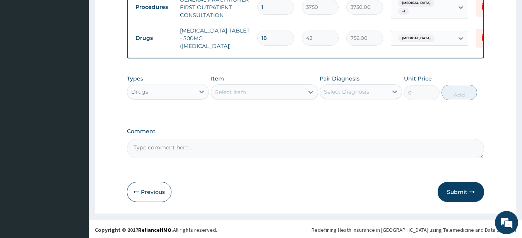
scroll to position [237, 0]
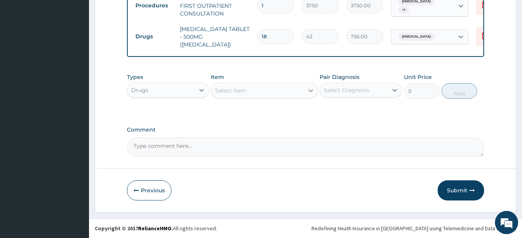
type input "18"
click at [309, 88] on icon at bounding box center [311, 91] width 8 height 8
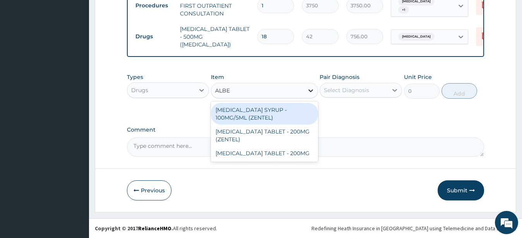
type input "ALBEN"
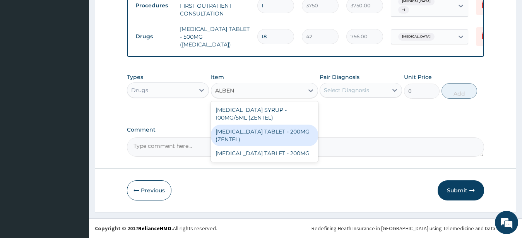
click at [285, 137] on div "[MEDICAL_DATA] TABLET - 200MG (ZENTEL)" at bounding box center [264, 136] width 107 height 22
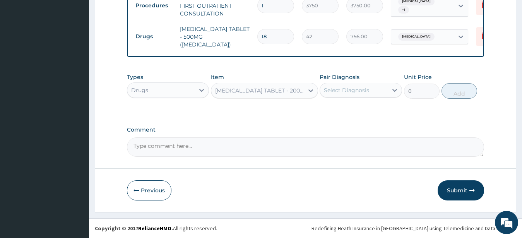
type input "560"
click at [395, 88] on icon at bounding box center [395, 90] width 8 height 8
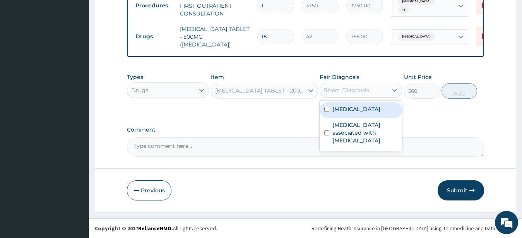
click at [326, 112] on input "checkbox" at bounding box center [326, 109] width 5 height 5
checkbox input "true"
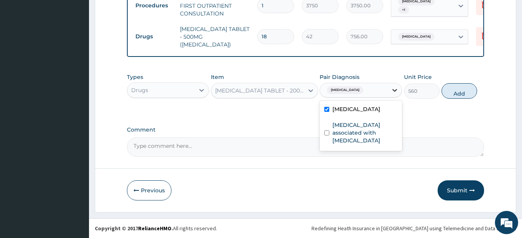
click at [390, 87] on div at bounding box center [395, 90] width 14 height 14
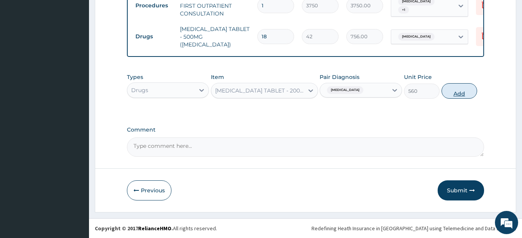
click at [462, 91] on button "Add" at bounding box center [460, 90] width 36 height 15
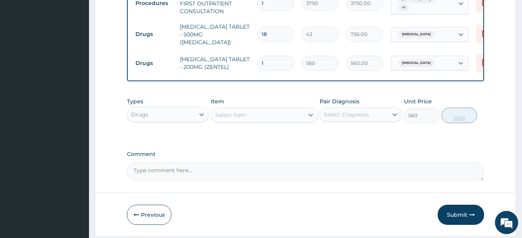
type input "0"
click at [314, 116] on icon at bounding box center [311, 115] width 8 height 8
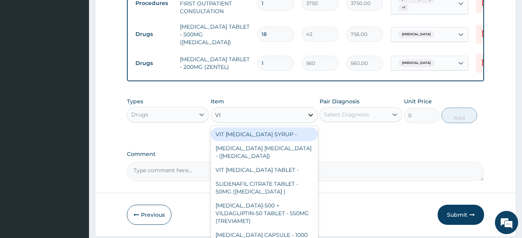
type input "VIT"
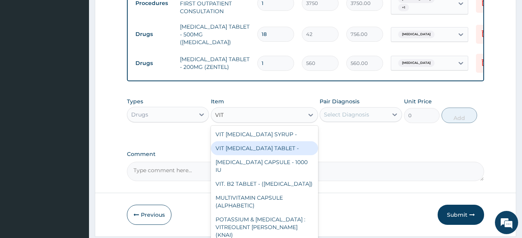
click at [271, 151] on div "VIT B- COMPLEX TABLET -" at bounding box center [264, 148] width 107 height 14
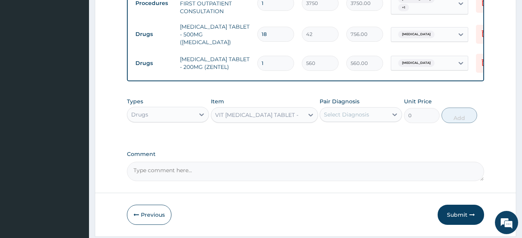
type input "16.799999999999997"
click at [394, 116] on icon at bounding box center [395, 114] width 5 height 3
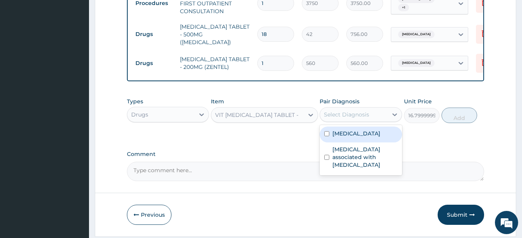
click at [324, 136] on div "Upper respiratory infection" at bounding box center [361, 135] width 82 height 16
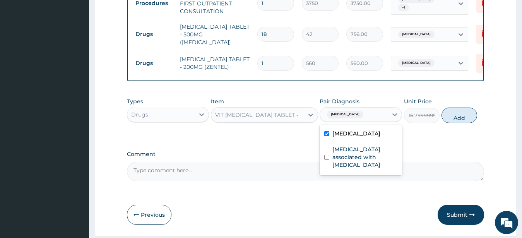
checkbox input "true"
click at [462, 59] on icon at bounding box center [461, 63] width 8 height 8
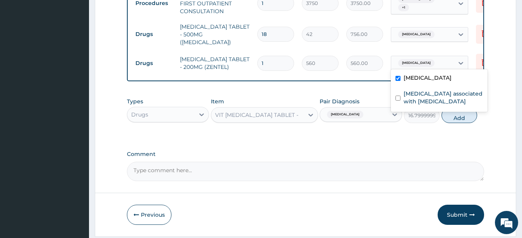
click at [396, 76] on div "Upper respiratory infection" at bounding box center [439, 79] width 97 height 16
checkbox input "false"
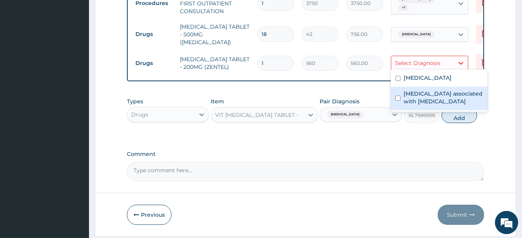
click at [397, 97] on input "checkbox" at bounding box center [398, 98] width 5 height 5
checkbox input "true"
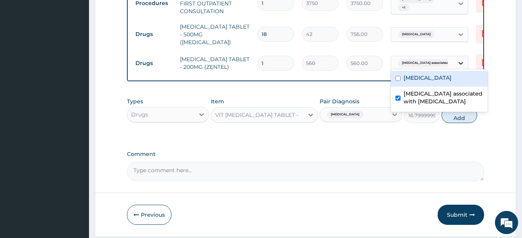
click at [459, 62] on icon at bounding box center [461, 63] width 5 height 3
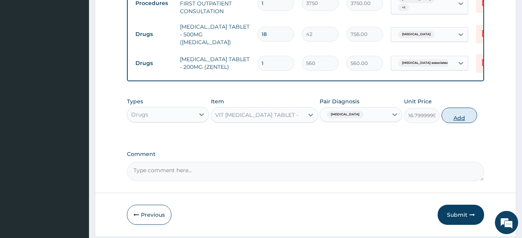
click at [459, 120] on button "Add" at bounding box center [460, 115] width 36 height 15
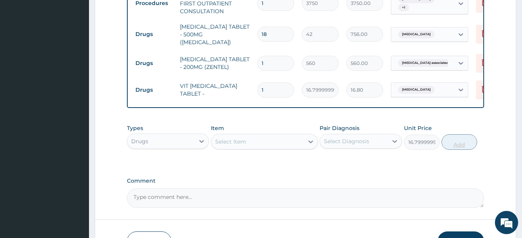
type input "0"
type input "0.00"
type input "7"
type input "117.60"
type input "0.00"
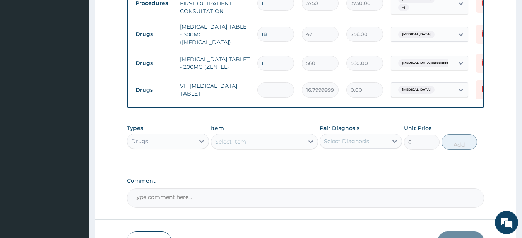
type input "1"
type input "16.80"
type input "14"
type input "235.20"
type input "14"
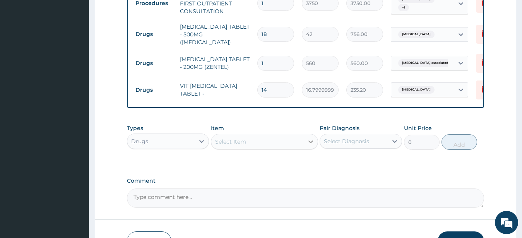
click at [310, 143] on icon at bounding box center [311, 142] width 5 height 3
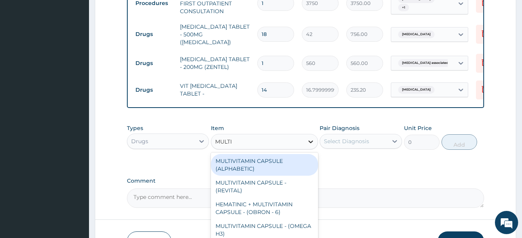
type input "MULTIV"
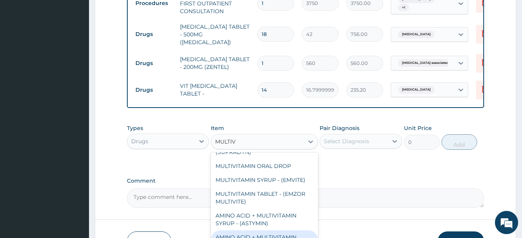
scroll to position [63, 0]
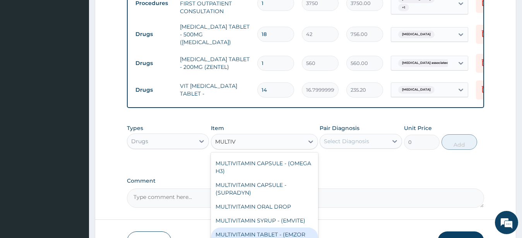
click at [271, 234] on div "MULTIVITAMIN TABLET - (EMZOR MULTIVITE)" at bounding box center [264, 239] width 107 height 22
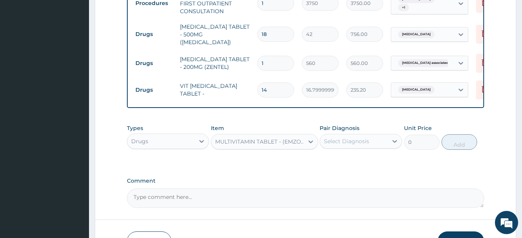
type input "28"
click at [397, 141] on icon at bounding box center [395, 141] width 8 height 8
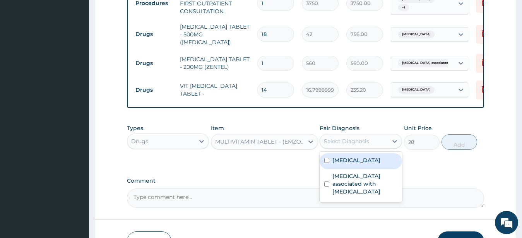
click at [330, 163] on input "checkbox" at bounding box center [326, 160] width 5 height 5
checkbox input "true"
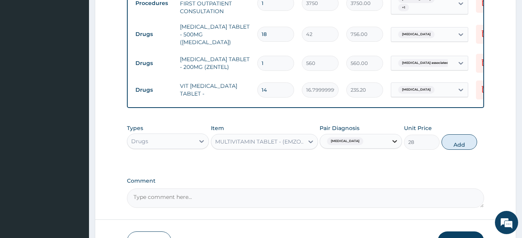
click at [392, 145] on icon at bounding box center [395, 141] width 8 height 8
click at [458, 149] on button "Add" at bounding box center [460, 141] width 36 height 15
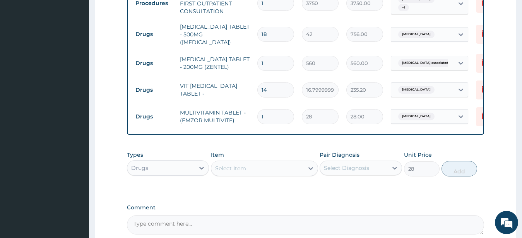
type input "0"
type input "14"
type input "392.00"
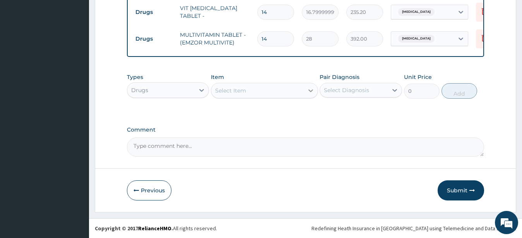
type input "14"
click at [311, 87] on icon at bounding box center [311, 91] width 8 height 8
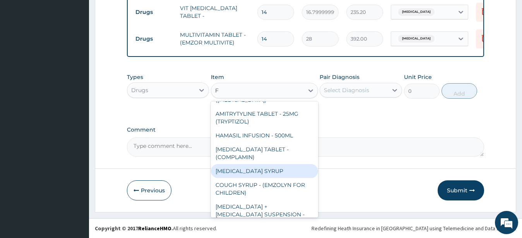
scroll to position [209, 0]
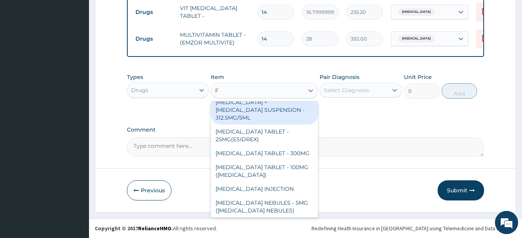
type input "F"
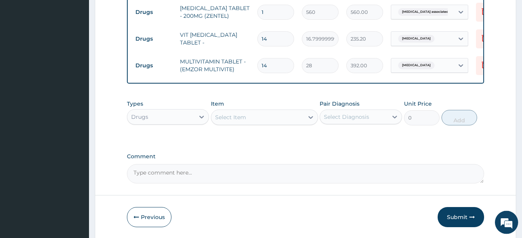
scroll to position [317, 0]
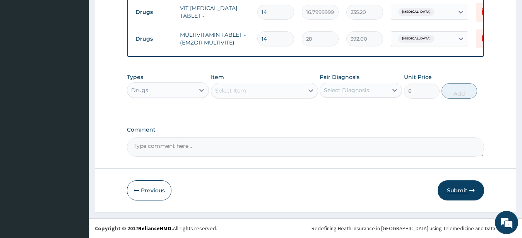
click at [462, 190] on button "Submit" at bounding box center [461, 190] width 46 height 20
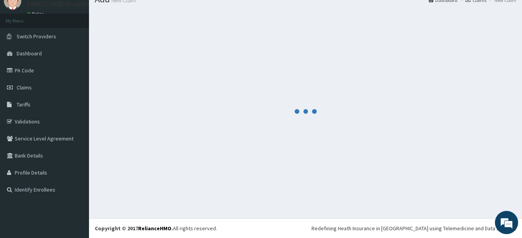
scroll to position [31, 0]
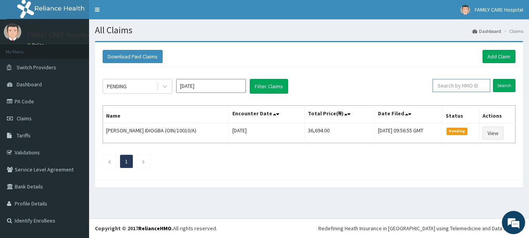
click at [474, 84] on input "text" at bounding box center [461, 85] width 58 height 13
type input "SDC/10069/B"
click at [502, 82] on input "Search" at bounding box center [504, 85] width 22 height 13
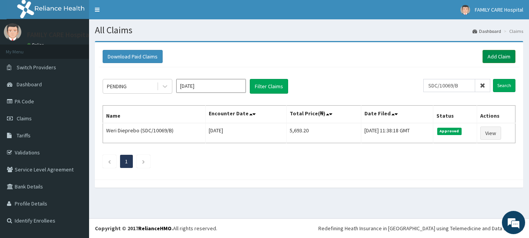
click at [499, 60] on link "Add Claim" at bounding box center [498, 56] width 33 height 13
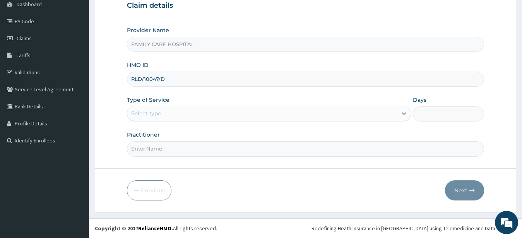
type input "RLD/10047/D"
click at [402, 114] on icon at bounding box center [404, 114] width 8 height 8
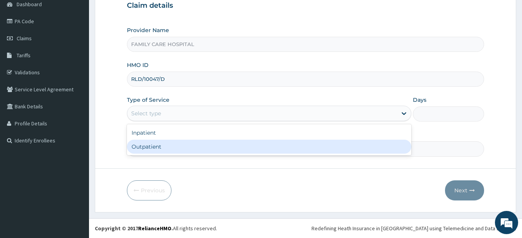
click at [350, 142] on div "Outpatient" at bounding box center [269, 147] width 285 height 14
type input "1"
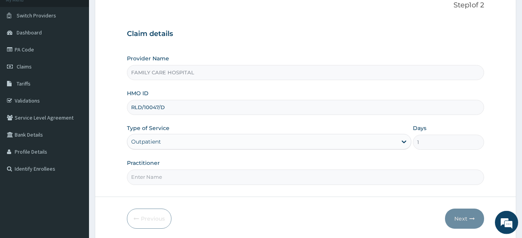
scroll to position [80, 0]
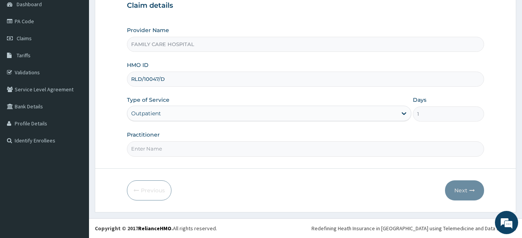
click at [172, 146] on input "Practitioner" at bounding box center [306, 148] width 358 height 15
type input "DR. [GEOGRAPHIC_DATA]"
click at [463, 188] on button "Next" at bounding box center [464, 190] width 39 height 20
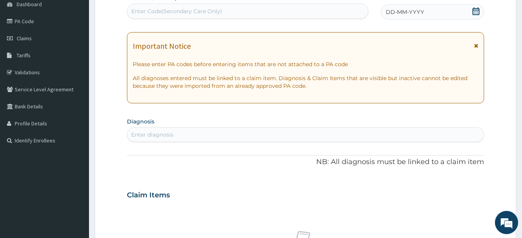
scroll to position [0, 0]
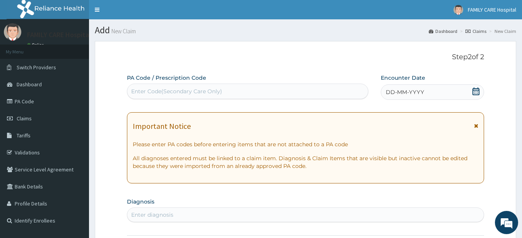
click at [476, 127] on icon at bounding box center [476, 125] width 4 height 5
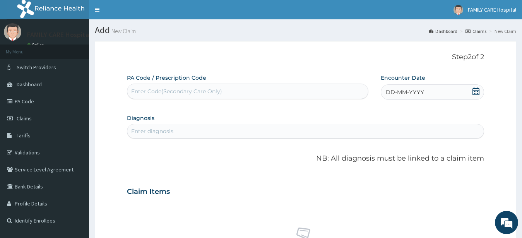
click at [477, 86] on div "DD-MM-YYYY" at bounding box center [433, 91] width 104 height 15
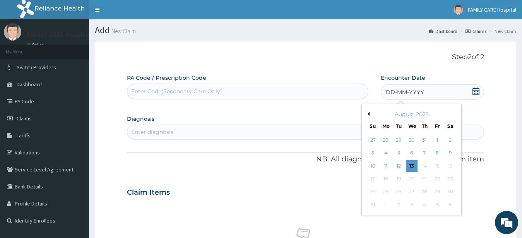
click at [369, 113] on button "Previous Month" at bounding box center [368, 114] width 4 height 4
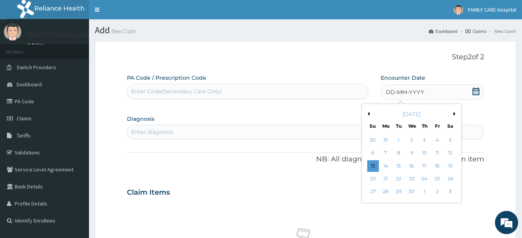
click at [369, 113] on button "Previous Month" at bounding box center [368, 114] width 4 height 4
click at [393, 165] on div "12" at bounding box center [399, 166] width 12 height 12
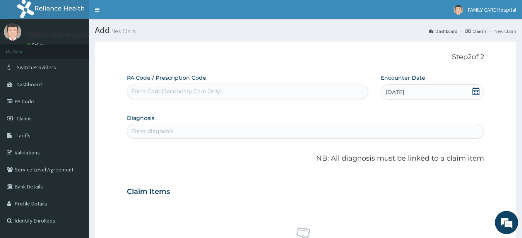
drag, startPoint x: 170, startPoint y: 133, endPoint x: 176, endPoint y: 125, distance: 10.5
click at [170, 133] on div "Enter diagnosis" at bounding box center [152, 131] width 42 height 8
type input "UPPER RESPIRA"
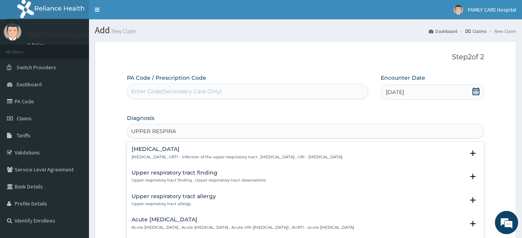
click at [195, 147] on h4 "[MEDICAL_DATA]" at bounding box center [237, 149] width 211 height 6
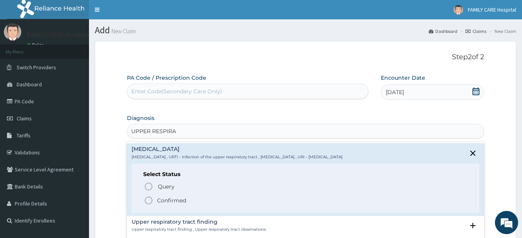
click at [152, 200] on icon "status option filled" at bounding box center [148, 200] width 9 height 9
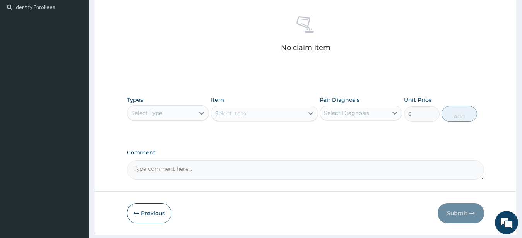
scroll to position [237, 0]
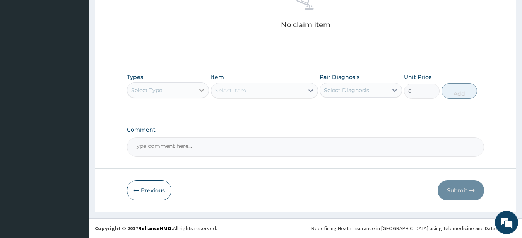
click at [201, 87] on icon at bounding box center [202, 90] width 8 height 8
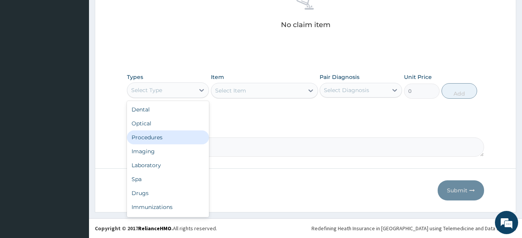
click at [169, 136] on div "Procedures" at bounding box center [168, 137] width 82 height 14
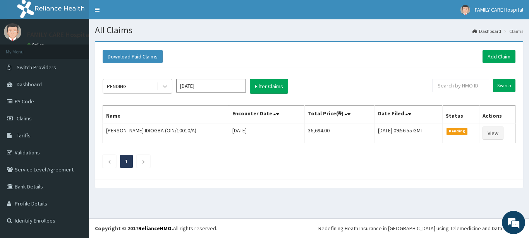
click at [202, 90] on input "[DATE]" at bounding box center [211, 86] width 70 height 14
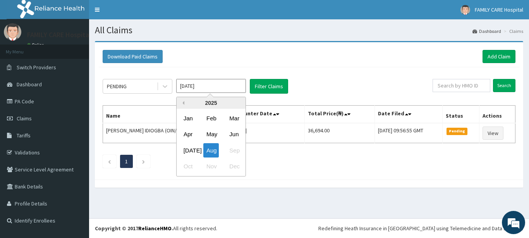
click at [183, 103] on button "Previous Year" at bounding box center [182, 103] width 4 height 4
click at [204, 165] on div "Nov" at bounding box center [210, 167] width 15 height 14
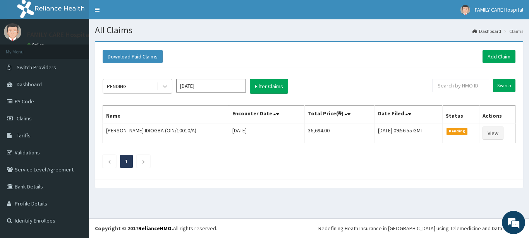
type input "[DATE]"
click at [501, 57] on link "Add Claim" at bounding box center [498, 56] width 33 height 13
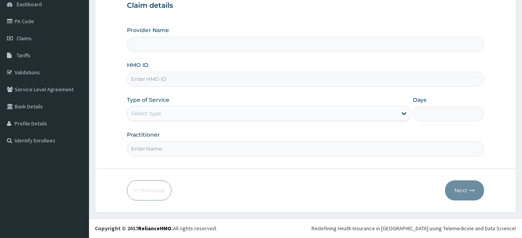
scroll to position [80, 0]
click at [136, 80] on input "HMO ID" at bounding box center [306, 79] width 358 height 15
type input "RLD/100"
type input "FAMILY CARE HOSPITAL"
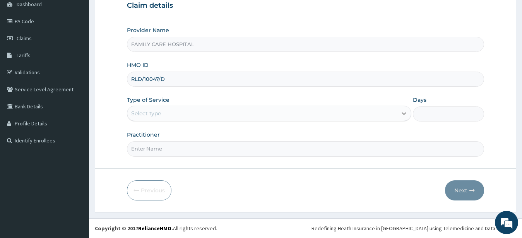
type input "RLD/10047/D"
click at [406, 113] on icon at bounding box center [404, 114] width 5 height 3
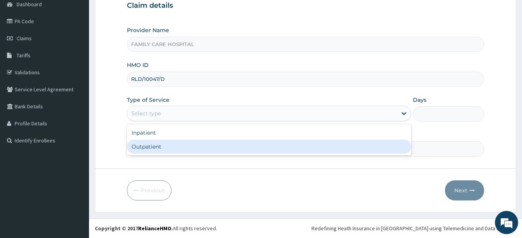
click at [293, 149] on div "Outpatient" at bounding box center [269, 147] width 285 height 14
type input "1"
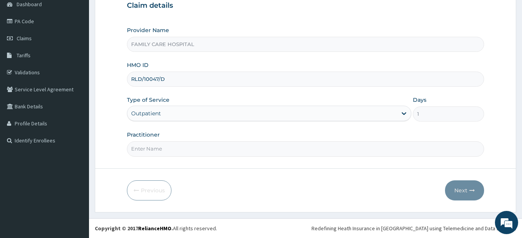
click at [161, 148] on input "Practitioner" at bounding box center [306, 148] width 358 height 15
type input "[PERSON_NAME]"
click at [471, 191] on icon "button" at bounding box center [472, 190] width 5 height 5
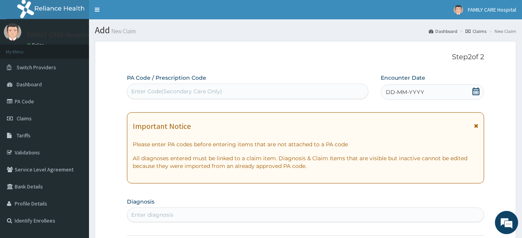
click at [476, 89] on icon at bounding box center [476, 92] width 7 height 8
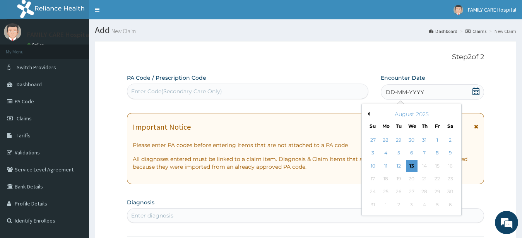
click at [367, 113] on button "Previous Month" at bounding box center [368, 114] width 4 height 4
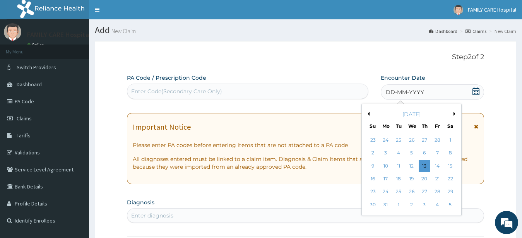
click at [367, 113] on button "Previous Month" at bounding box center [368, 114] width 4 height 4
click at [396, 168] on div "12" at bounding box center [399, 166] width 12 height 12
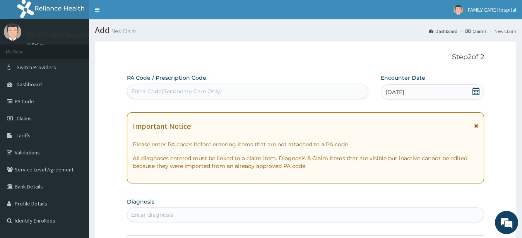
click at [475, 124] on icon at bounding box center [476, 125] width 4 height 5
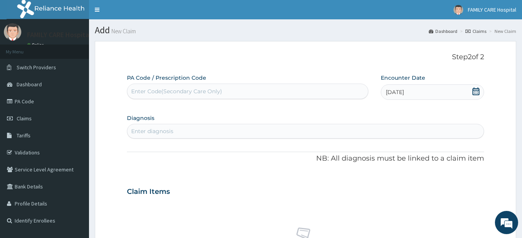
click at [142, 129] on div "Enter diagnosis" at bounding box center [152, 131] width 42 height 8
type input "UPPER RESPIRA"
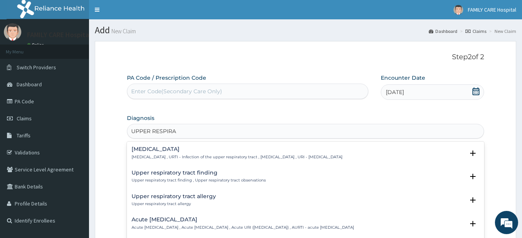
click at [148, 154] on div "[MEDICAL_DATA] [MEDICAL_DATA] , URTI - Infection of the upper respiratory tract…" at bounding box center [237, 153] width 211 height 14
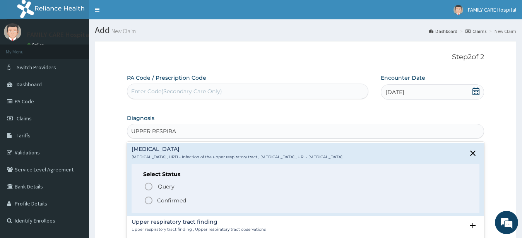
click at [143, 200] on div "Query Query covers suspected (?), Keep in view (kiv), Ruled out (r/o) Confirmed" at bounding box center [305, 193] width 325 height 24
click at [148, 200] on icon "status option filled" at bounding box center [148, 200] width 9 height 9
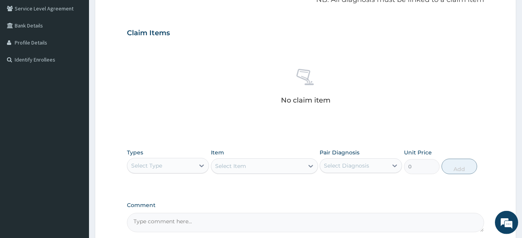
scroll to position [211, 0]
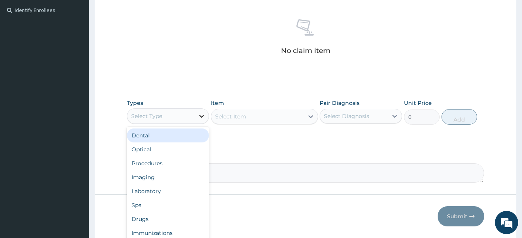
click at [202, 115] on icon at bounding box center [202, 116] width 8 height 8
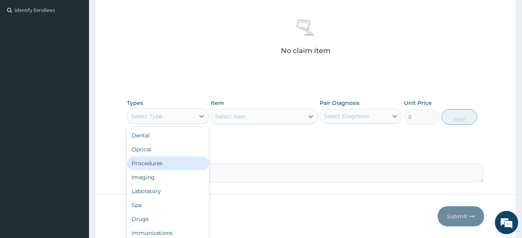
click at [179, 164] on div "Procedures" at bounding box center [168, 163] width 82 height 14
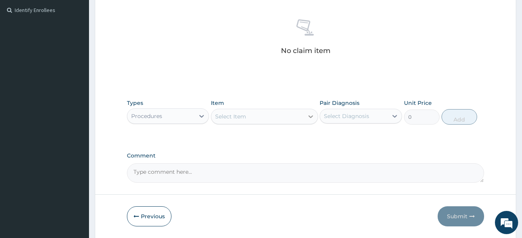
click at [306, 115] on div at bounding box center [311, 117] width 14 height 14
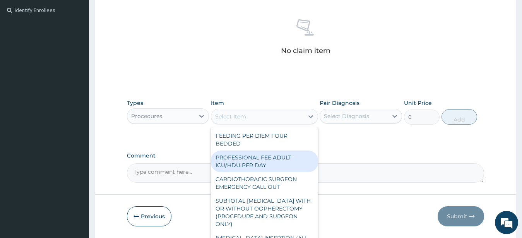
scroll to position [209, 0]
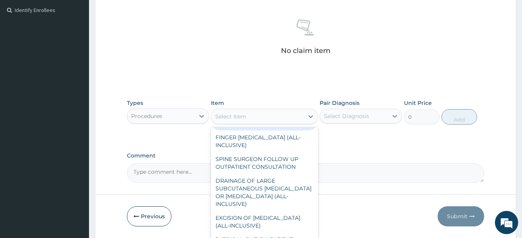
click at [259, 128] on div "GENERAL PRACTITIONER FIRST OUTPATIENT CONSULTATION" at bounding box center [264, 120] width 107 height 22
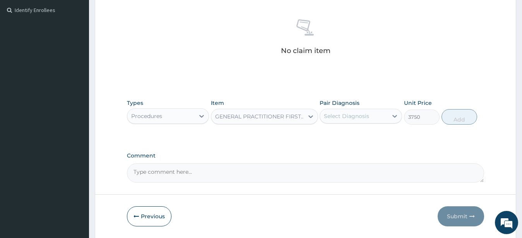
type input "3750"
click at [399, 115] on div at bounding box center [395, 116] width 14 height 14
click at [329, 142] on div "[MEDICAL_DATA]" at bounding box center [361, 136] width 82 height 16
checkbox input "true"
click at [390, 116] on div at bounding box center [395, 116] width 14 height 14
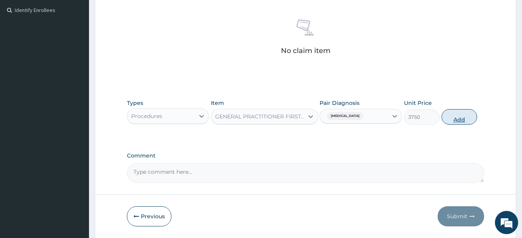
click at [468, 115] on button "Add" at bounding box center [460, 116] width 36 height 15
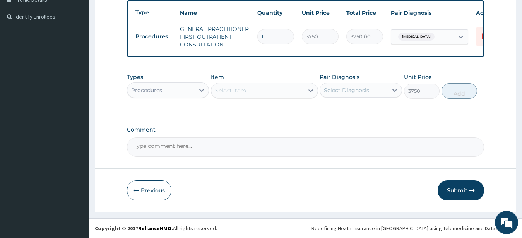
type input "0"
click at [203, 84] on div at bounding box center [202, 90] width 14 height 14
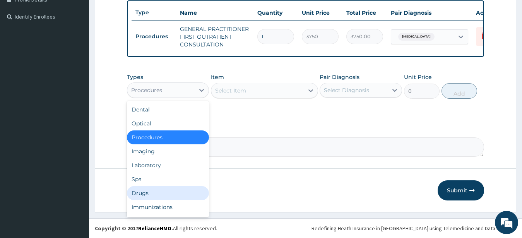
click at [153, 194] on div "Drugs" at bounding box center [168, 193] width 82 height 14
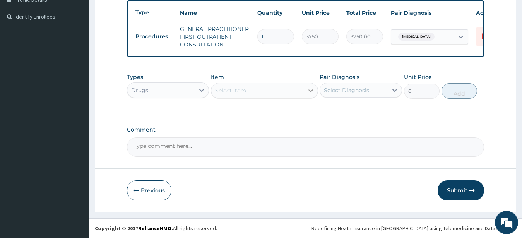
click at [310, 90] on icon at bounding box center [311, 90] width 5 height 3
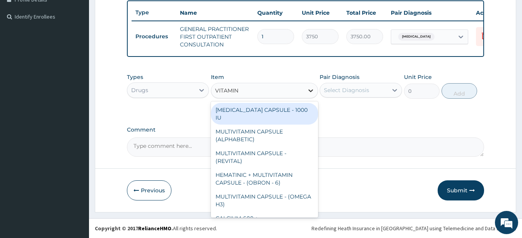
type input "VITAMIN C"
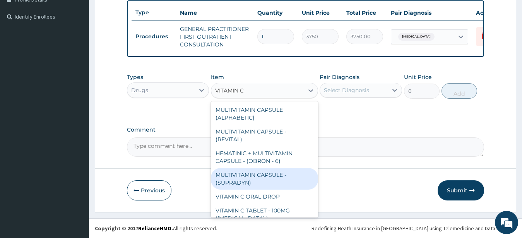
scroll to position [88, 0]
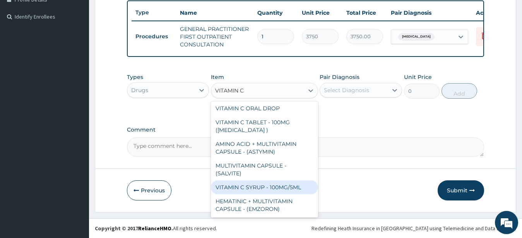
click at [269, 189] on div "VITAMIN C SYRUP - 100MG/5ML" at bounding box center [264, 187] width 107 height 14
type input "672"
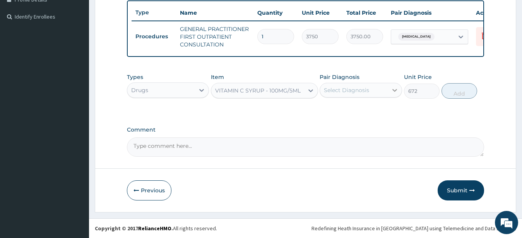
click at [395, 86] on div at bounding box center [395, 90] width 14 height 14
drag, startPoint x: 325, startPoint y: 112, endPoint x: 360, endPoint y: 111, distance: 35.2
click at [326, 112] on input "checkbox" at bounding box center [326, 109] width 5 height 5
checkbox input "true"
drag, startPoint x: 388, startPoint y: 82, endPoint x: 412, endPoint y: 92, distance: 25.5
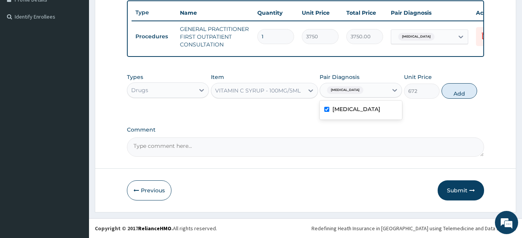
click at [389, 83] on div "Pair Diagnosis option [MEDICAL_DATA], selected. option [MEDICAL_DATA] selected,…" at bounding box center [361, 86] width 82 height 26
click at [452, 93] on button "Add" at bounding box center [460, 90] width 36 height 15
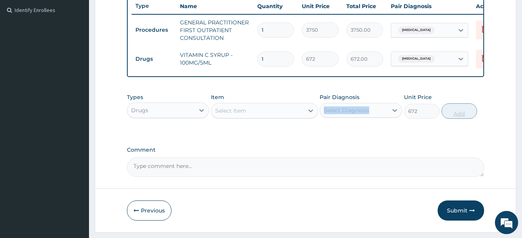
type input "0"
type input "0.00"
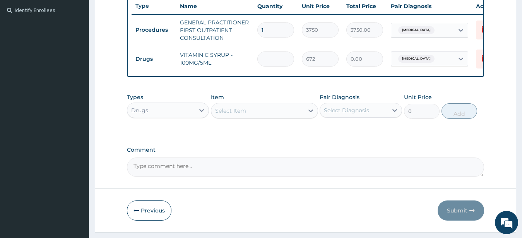
type input "2"
type input "1344.00"
type input "2"
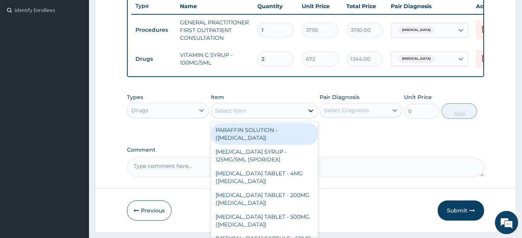
click at [308, 114] on icon at bounding box center [311, 111] width 8 height 8
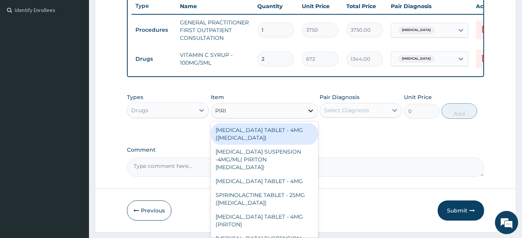
type input "PIRIT"
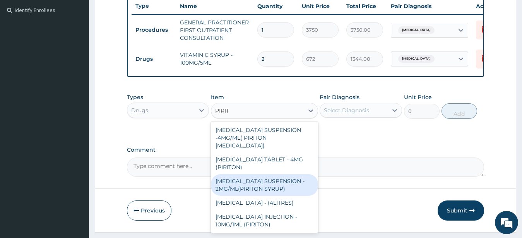
click at [257, 196] on div "CHLORPHENIRAMINE SUSPENSION - 2MG/ML(PIRITON SYRUP)" at bounding box center [264, 185] width 107 height 22
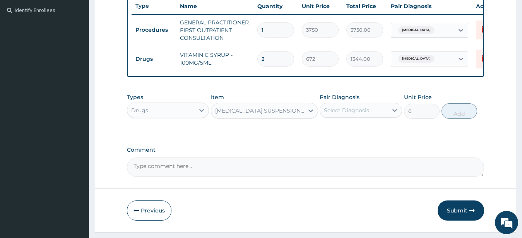
type input "840"
click at [400, 115] on div at bounding box center [395, 110] width 14 height 14
click at [328, 132] on input "checkbox" at bounding box center [326, 129] width 5 height 5
checkbox input "true"
drag, startPoint x: 391, startPoint y: 116, endPoint x: 424, endPoint y: 123, distance: 33.3
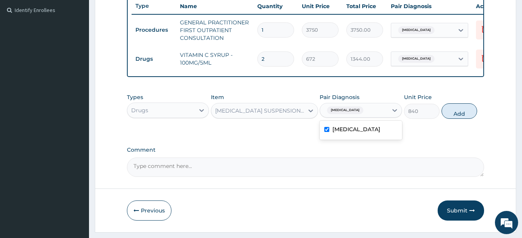
click at [392, 114] on icon at bounding box center [395, 110] width 8 height 8
click at [456, 119] on button "Add" at bounding box center [460, 110] width 36 height 15
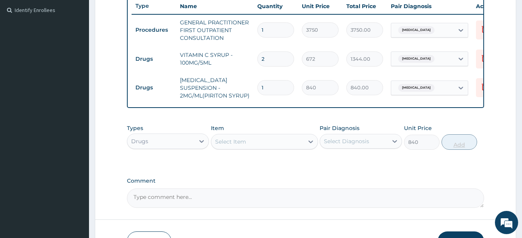
type input "0"
click at [311, 146] on icon at bounding box center [311, 142] width 8 height 8
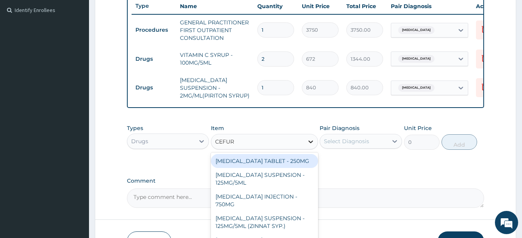
type input "CEFURO"
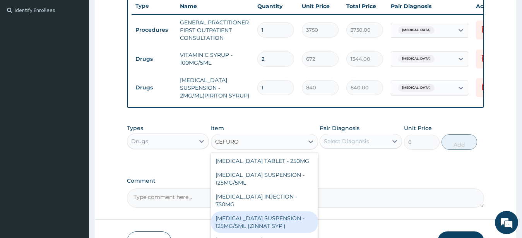
scroll to position [9, 0]
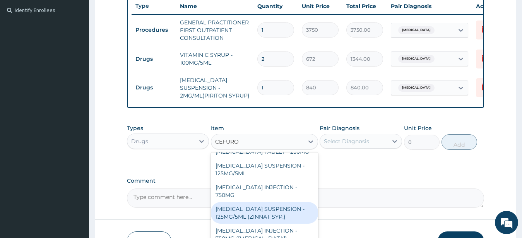
click at [273, 217] on div "CEFUROXIME SUSPENSION - 125MG/5ML (ZINNAT SYP.)" at bounding box center [264, 213] width 107 height 22
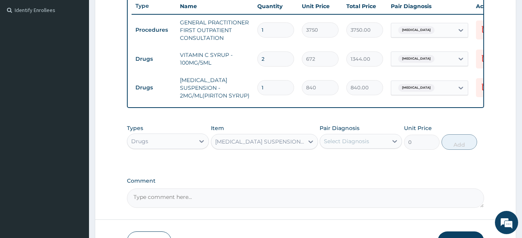
type input "14559.999999999998"
click at [405, 143] on div "14559.999999999998" at bounding box center [422, 142] width 36 height 15
click at [392, 145] on icon at bounding box center [395, 141] width 8 height 8
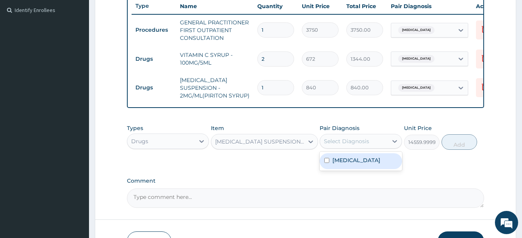
click at [326, 163] on input "checkbox" at bounding box center [326, 160] width 5 height 5
checkbox input "true"
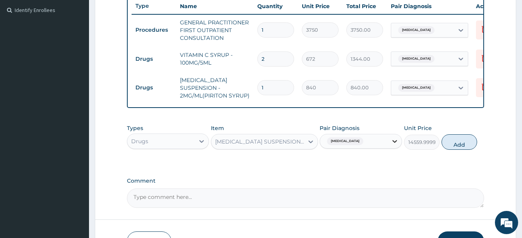
click at [389, 148] on div at bounding box center [395, 141] width 14 height 14
click at [454, 149] on button "Add" at bounding box center [460, 141] width 36 height 15
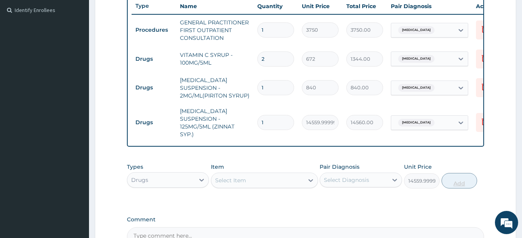
type input "0"
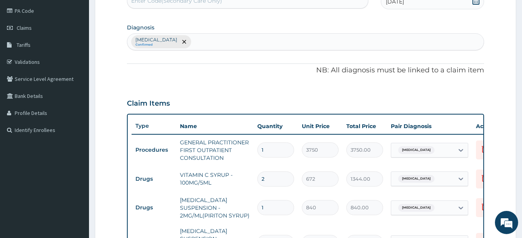
scroll to position [299, 0]
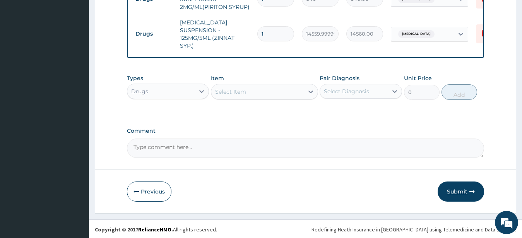
click at [465, 188] on button "Submit" at bounding box center [461, 192] width 46 height 20
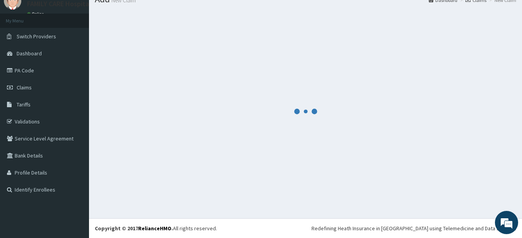
scroll to position [31, 0]
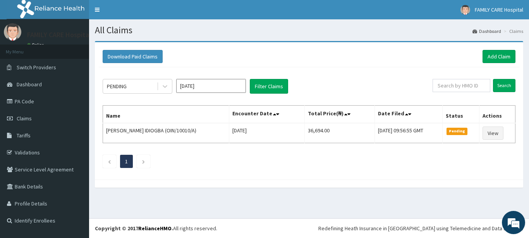
click at [206, 88] on input "[DATE]" at bounding box center [211, 86] width 70 height 14
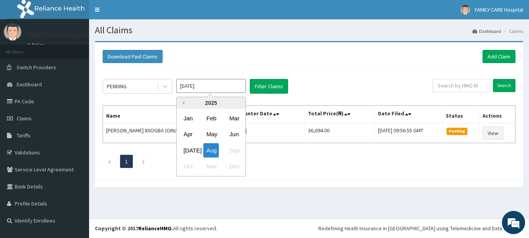
click at [184, 102] on button "Previous Year" at bounding box center [182, 103] width 4 height 4
click at [239, 103] on button "Next Year" at bounding box center [240, 103] width 4 height 4
click at [208, 171] on div "Nov" at bounding box center [210, 167] width 15 height 14
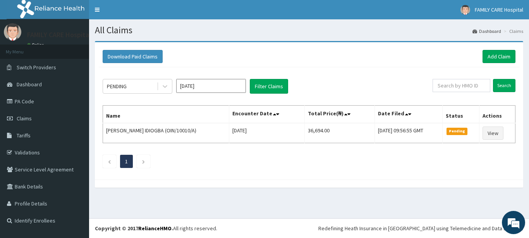
type input "[DATE]"
click at [454, 84] on input "text" at bounding box center [461, 85] width 58 height 13
type input "RLD/10047/D"
click at [499, 82] on input "Search" at bounding box center [504, 85] width 22 height 13
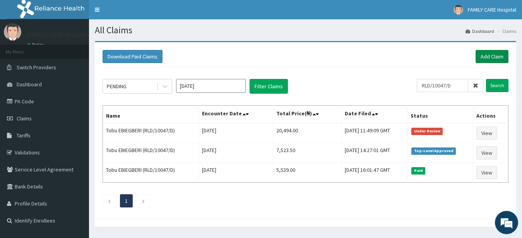
click at [501, 57] on link "Add Claim" at bounding box center [492, 56] width 33 height 13
click at [502, 55] on link "Add Claim" at bounding box center [492, 56] width 33 height 13
drag, startPoint x: 502, startPoint y: 55, endPoint x: 502, endPoint y: 47, distance: 7.7
click at [502, 47] on div "Download Paid Claims Add Claim" at bounding box center [306, 56] width 414 height 21
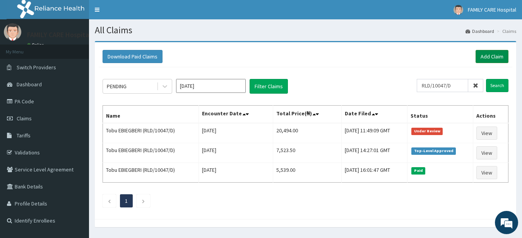
click at [494, 52] on link "Add Claim" at bounding box center [492, 56] width 33 height 13
click at [500, 59] on link "Add Claim" at bounding box center [492, 56] width 33 height 13
click at [500, 58] on link "Add Claim" at bounding box center [492, 56] width 33 height 13
click at [499, 54] on link "Add Claim" at bounding box center [492, 56] width 33 height 13
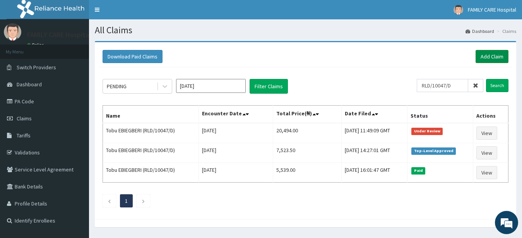
click at [493, 55] on link "Add Claim" at bounding box center [492, 56] width 33 height 13
